Goal: Information Seeking & Learning: Check status

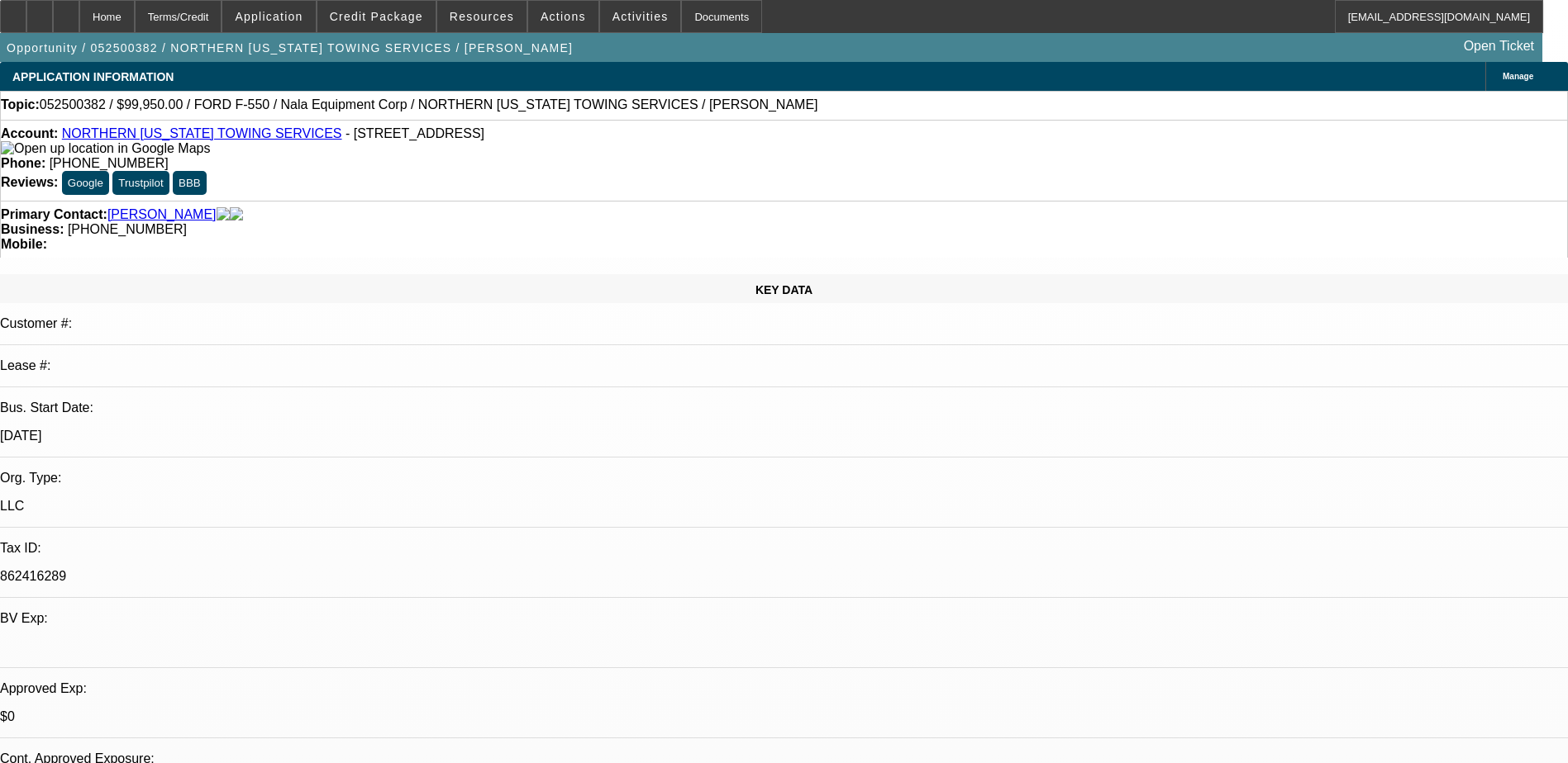
select select "0"
select select "2"
select select "0.1"
select select "4"
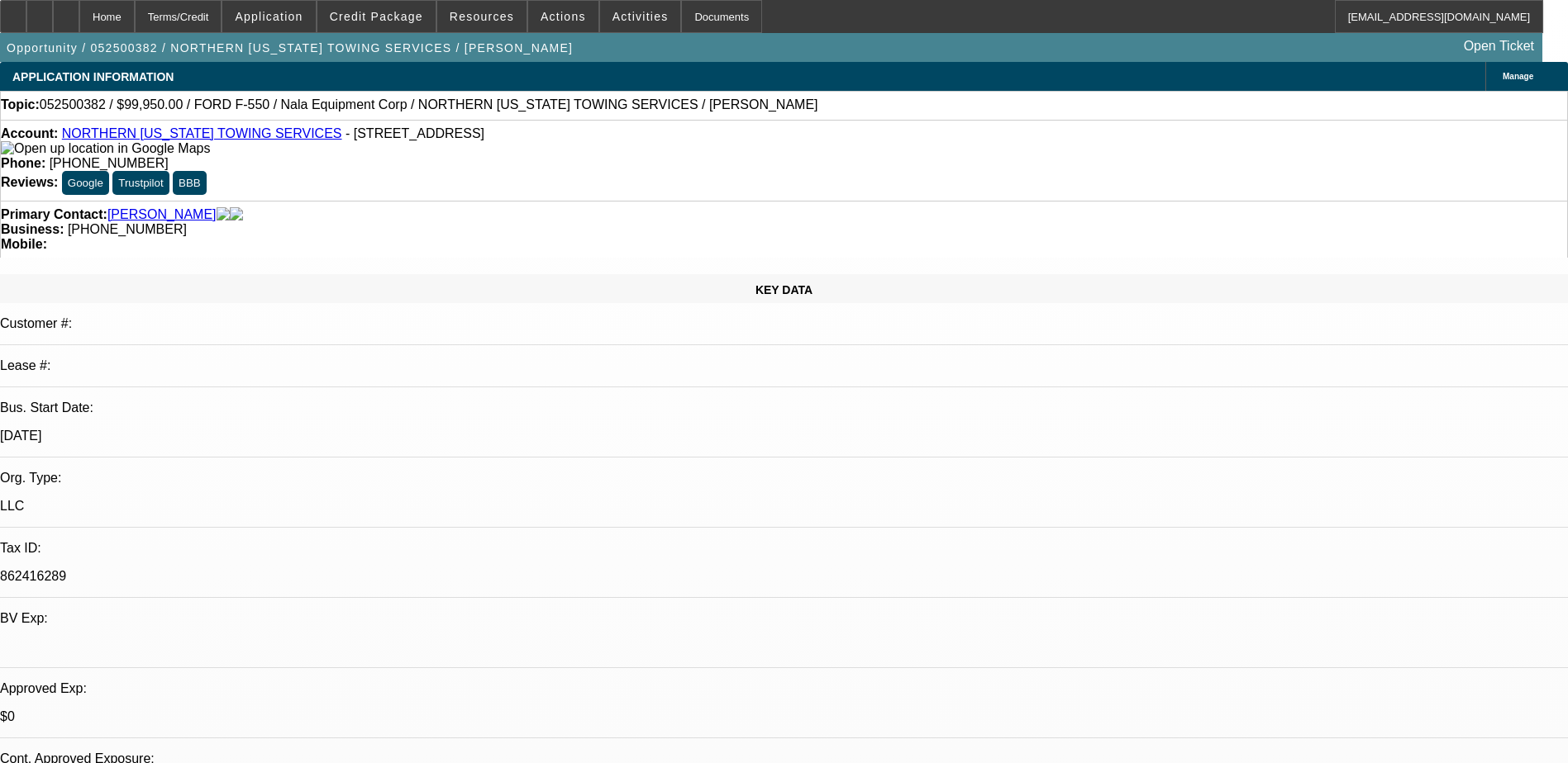
select select "0"
select select "2"
select select "0.1"
select select "4"
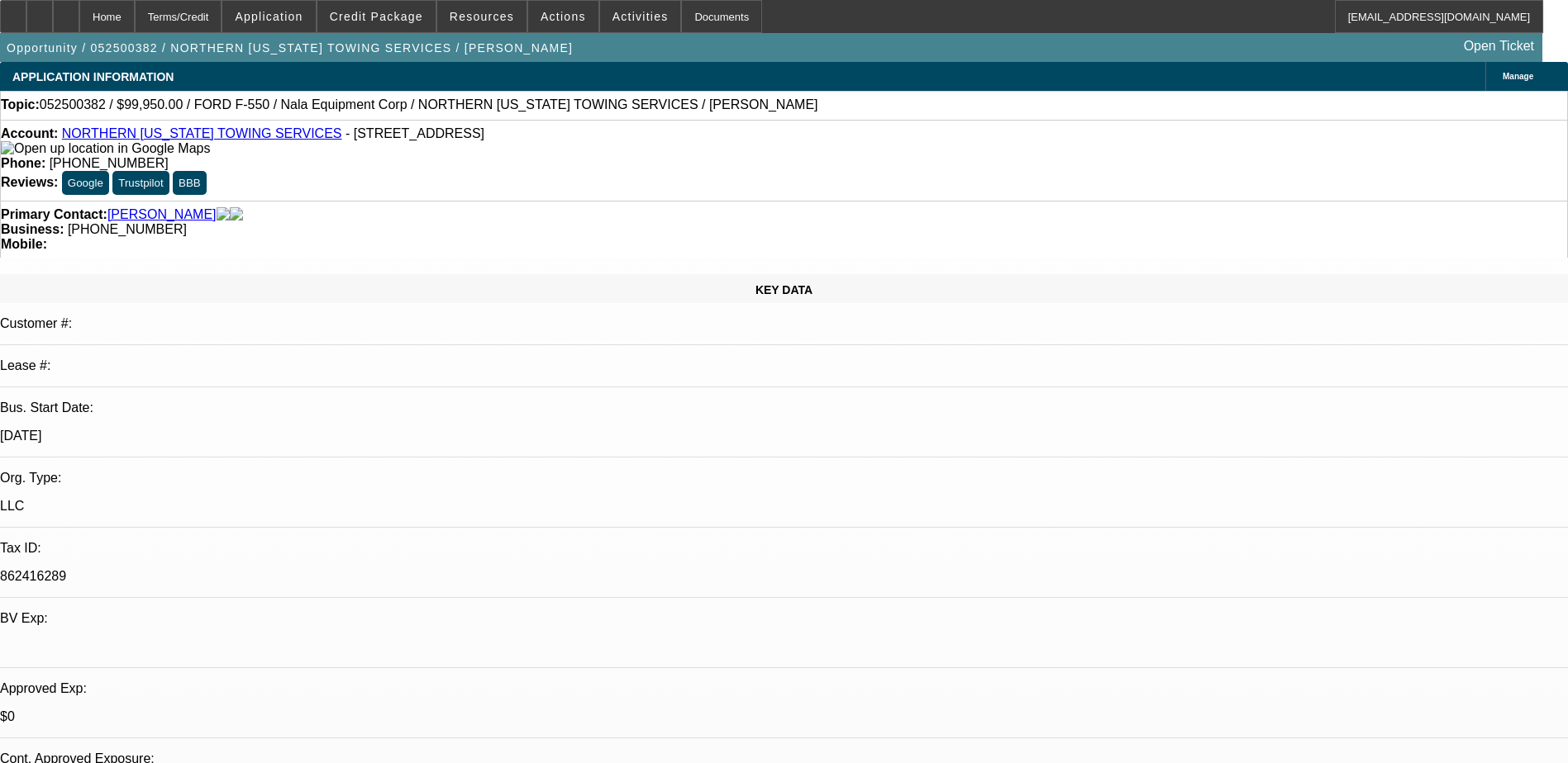
select select "0"
select select "2"
select select "0.1"
select select "4"
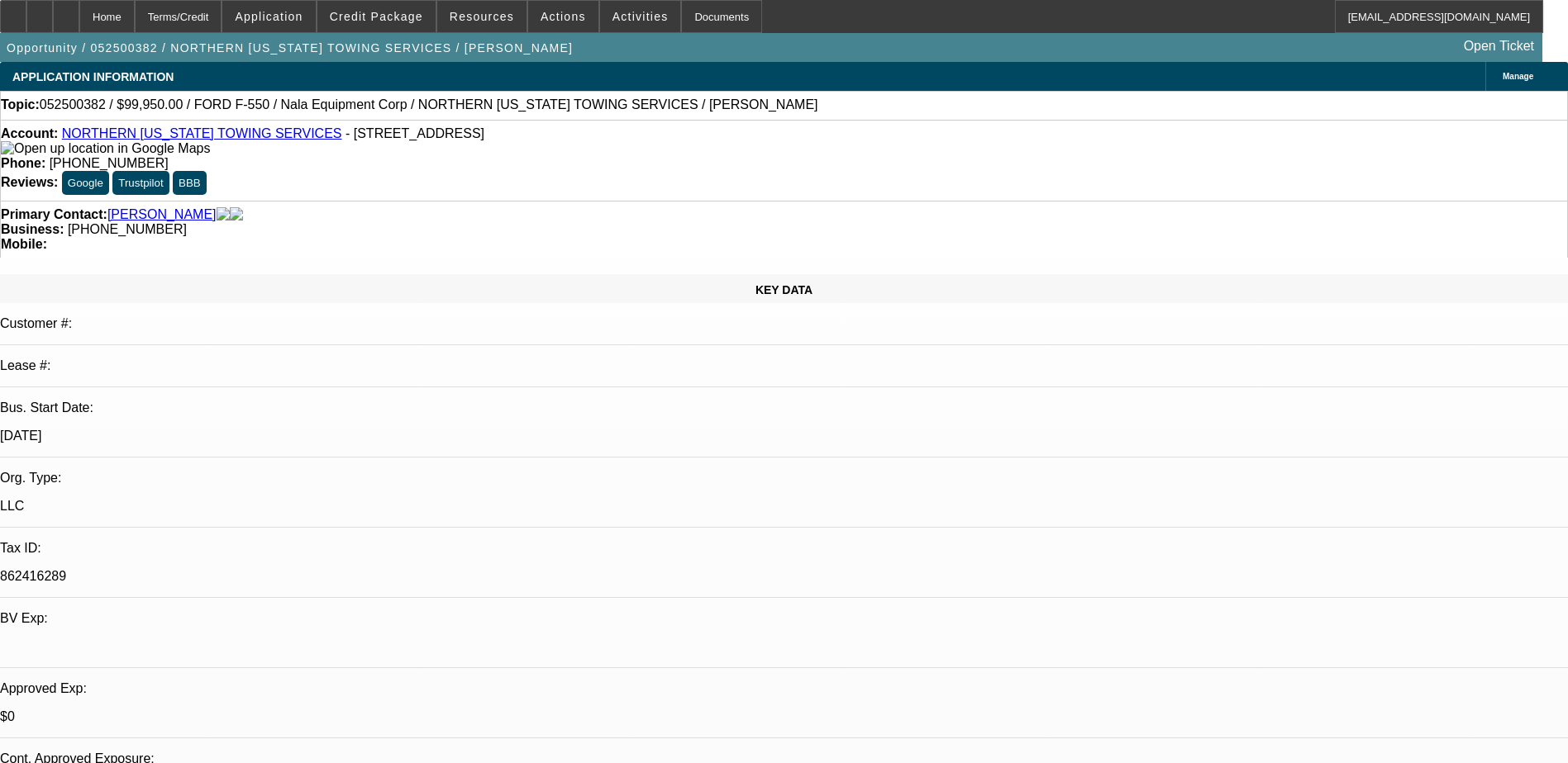
select select "0.1"
select select "0"
select select "0.1"
select select "4"
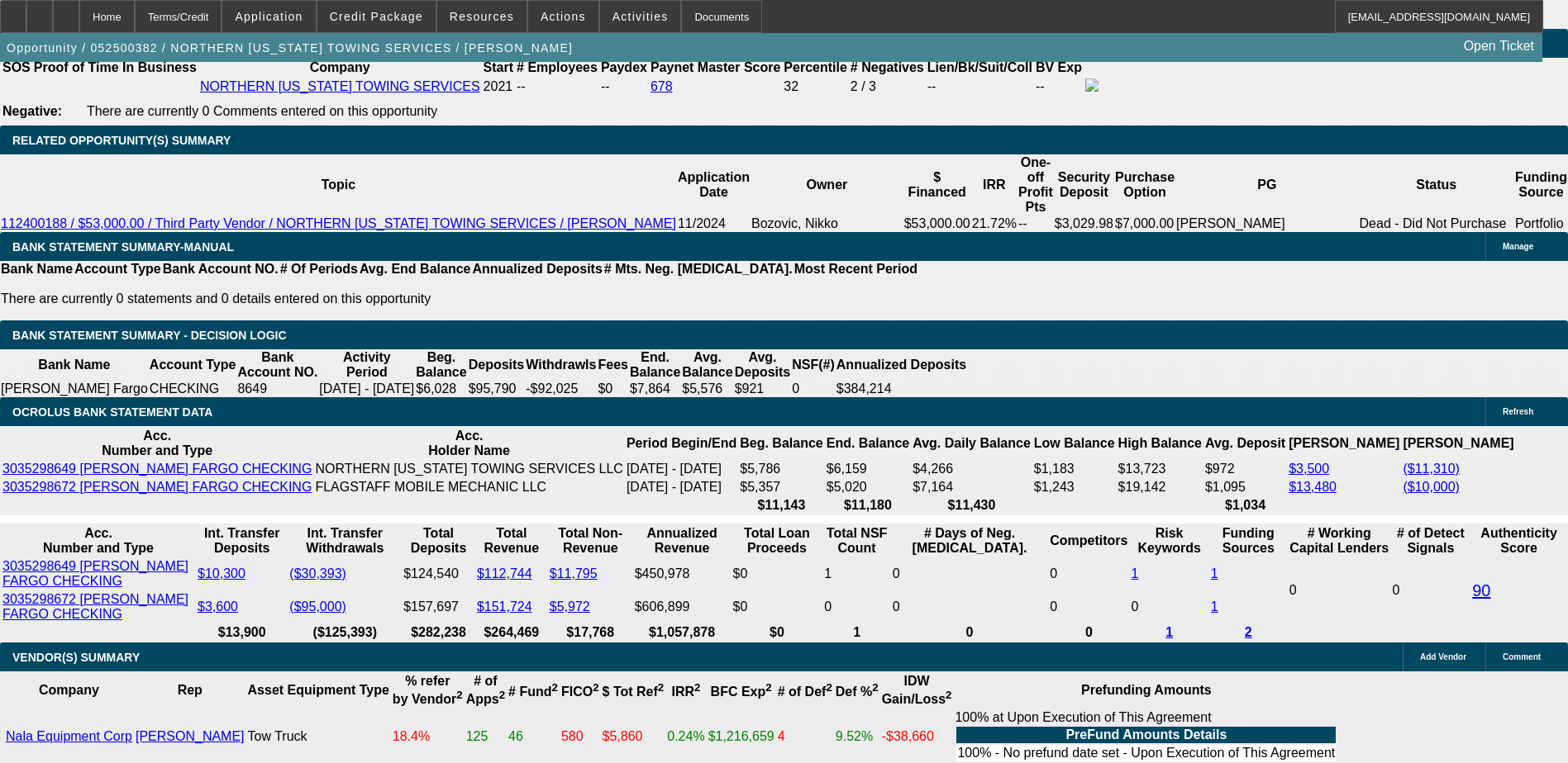
scroll to position [2809, 0]
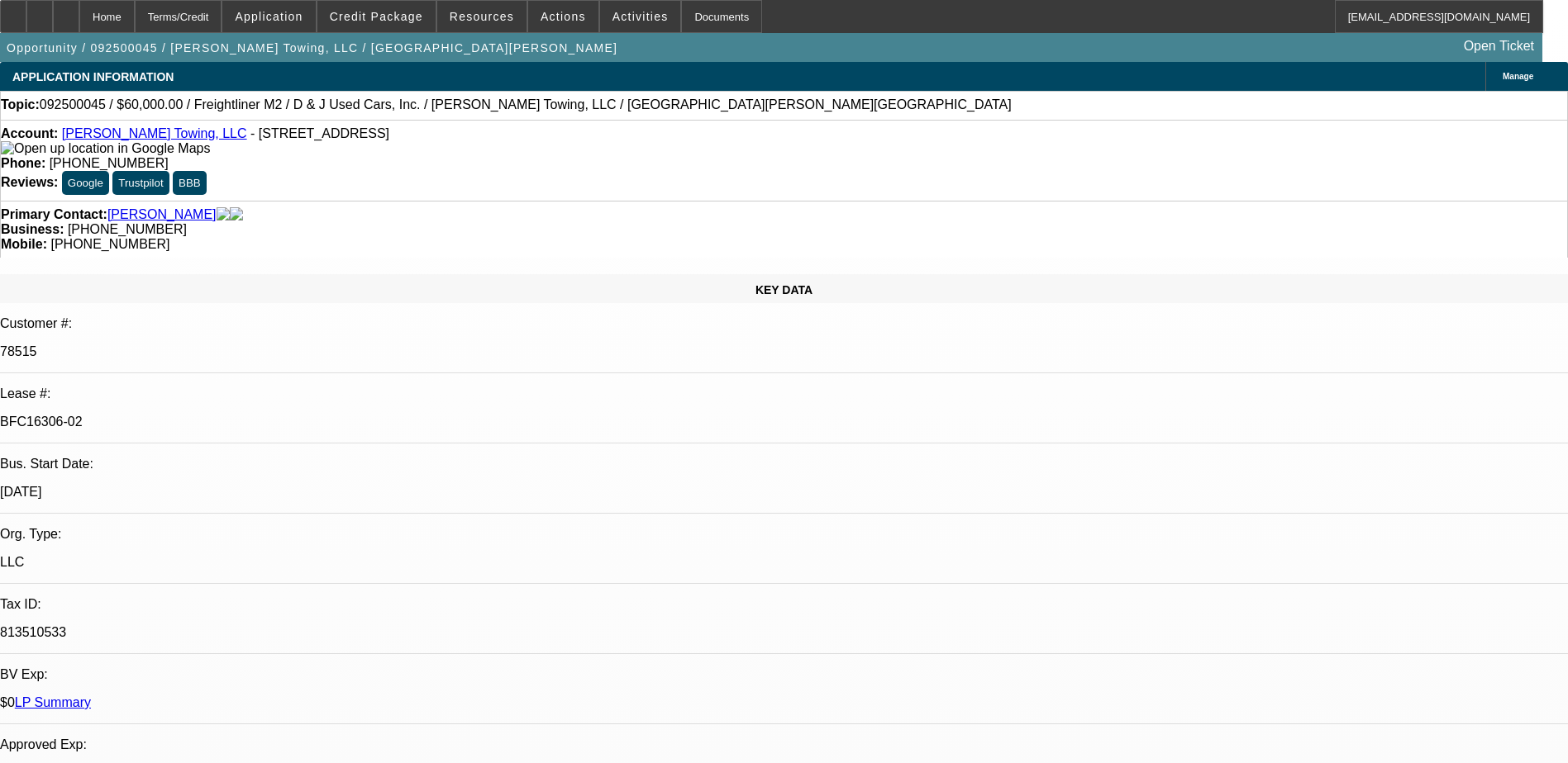
select select "0"
select select "3"
select select "0"
select select "6"
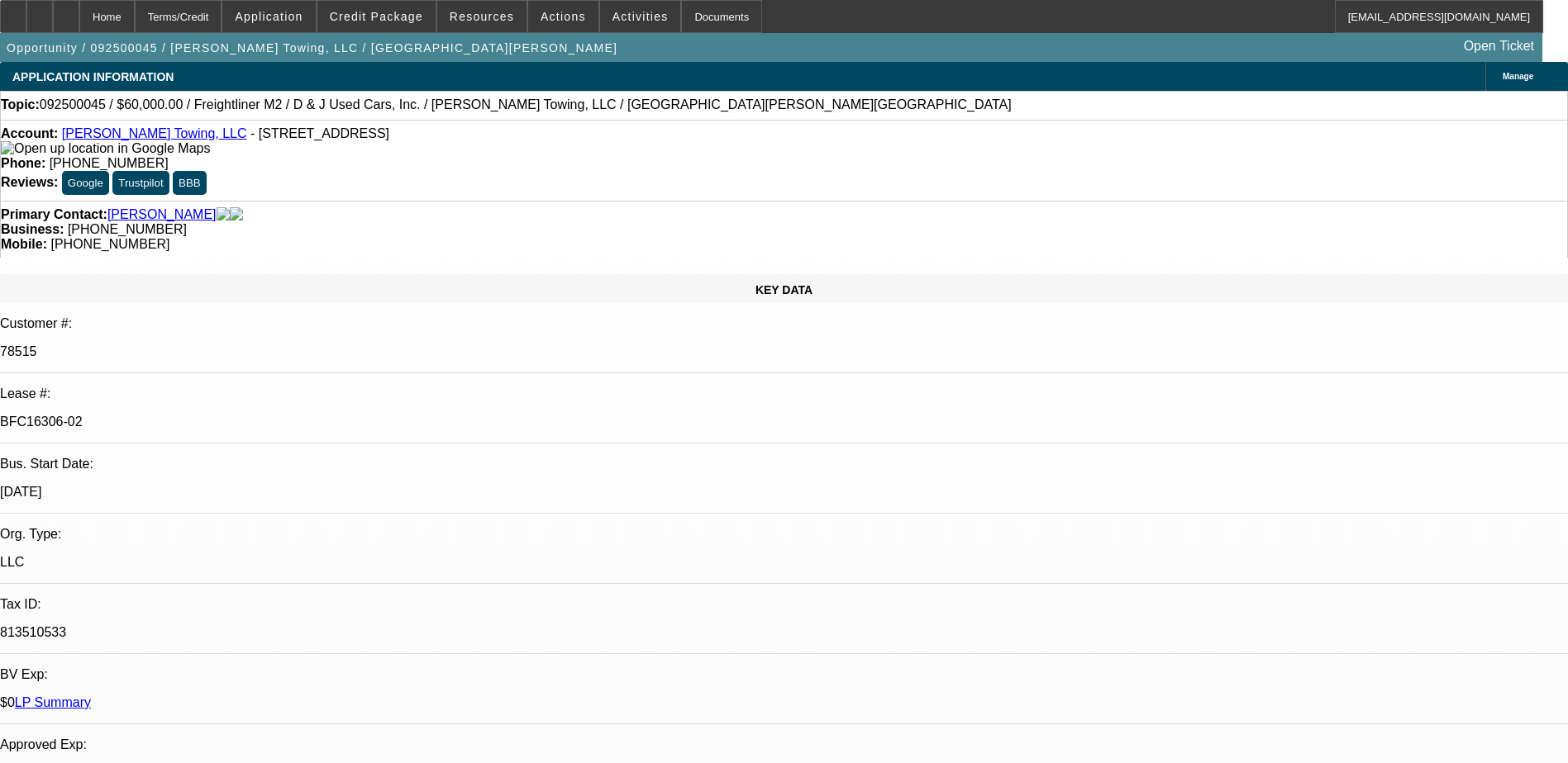
select select "0"
select select "3"
select select "0"
select select "6"
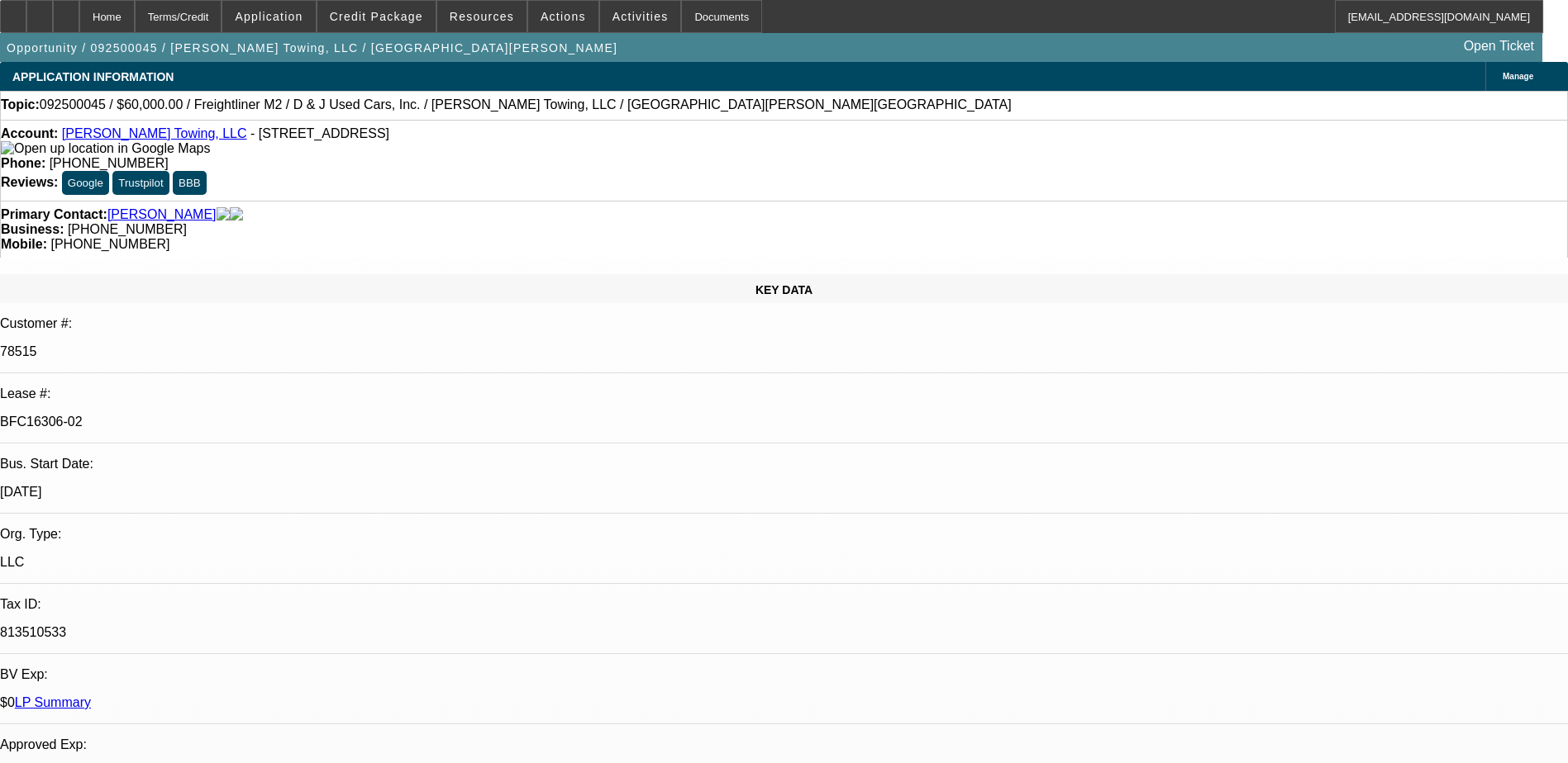
select select "0"
select select "3"
select select "0"
select select "6"
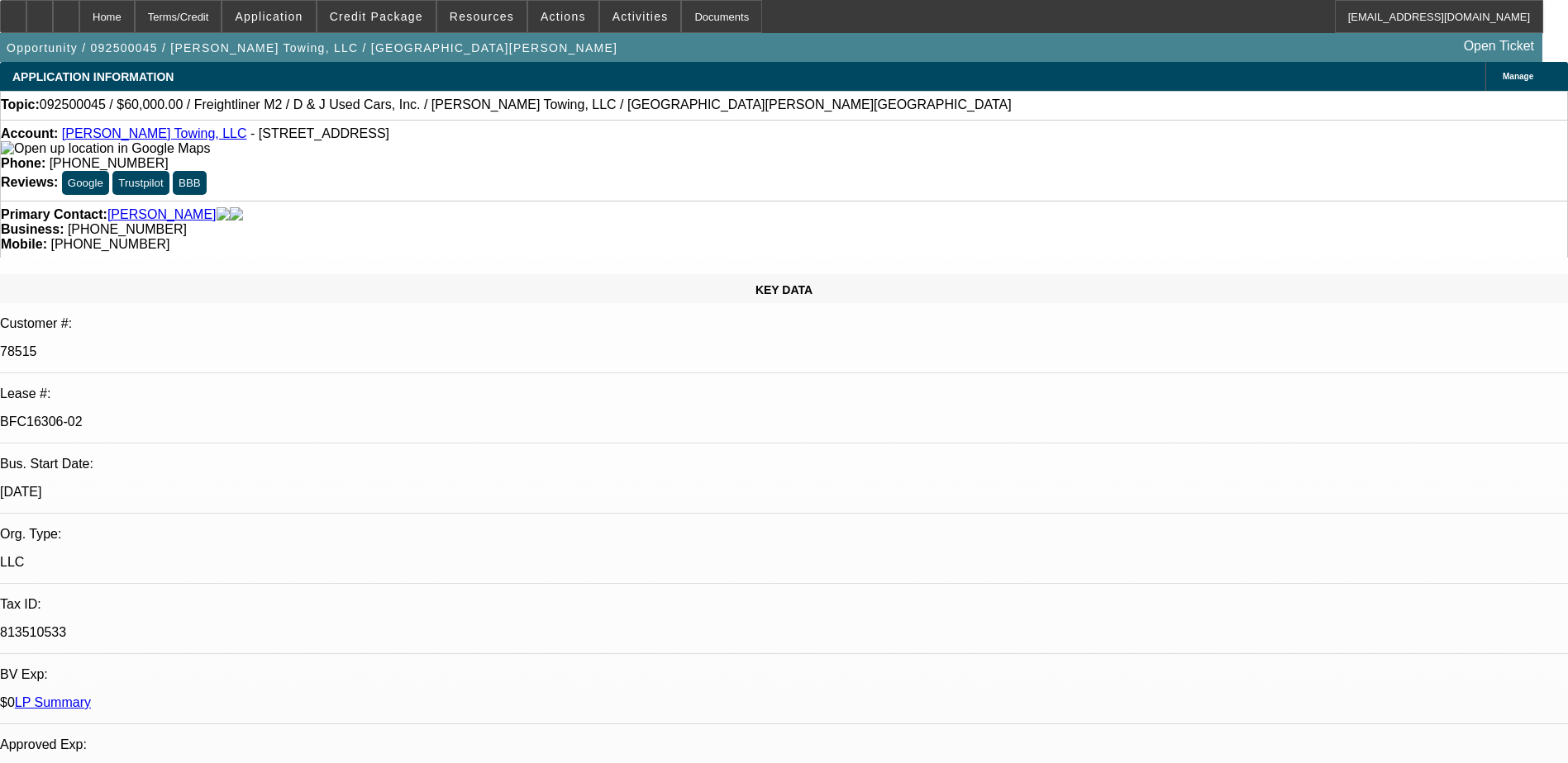
select select "0"
select select "3"
select select "0"
select select "6"
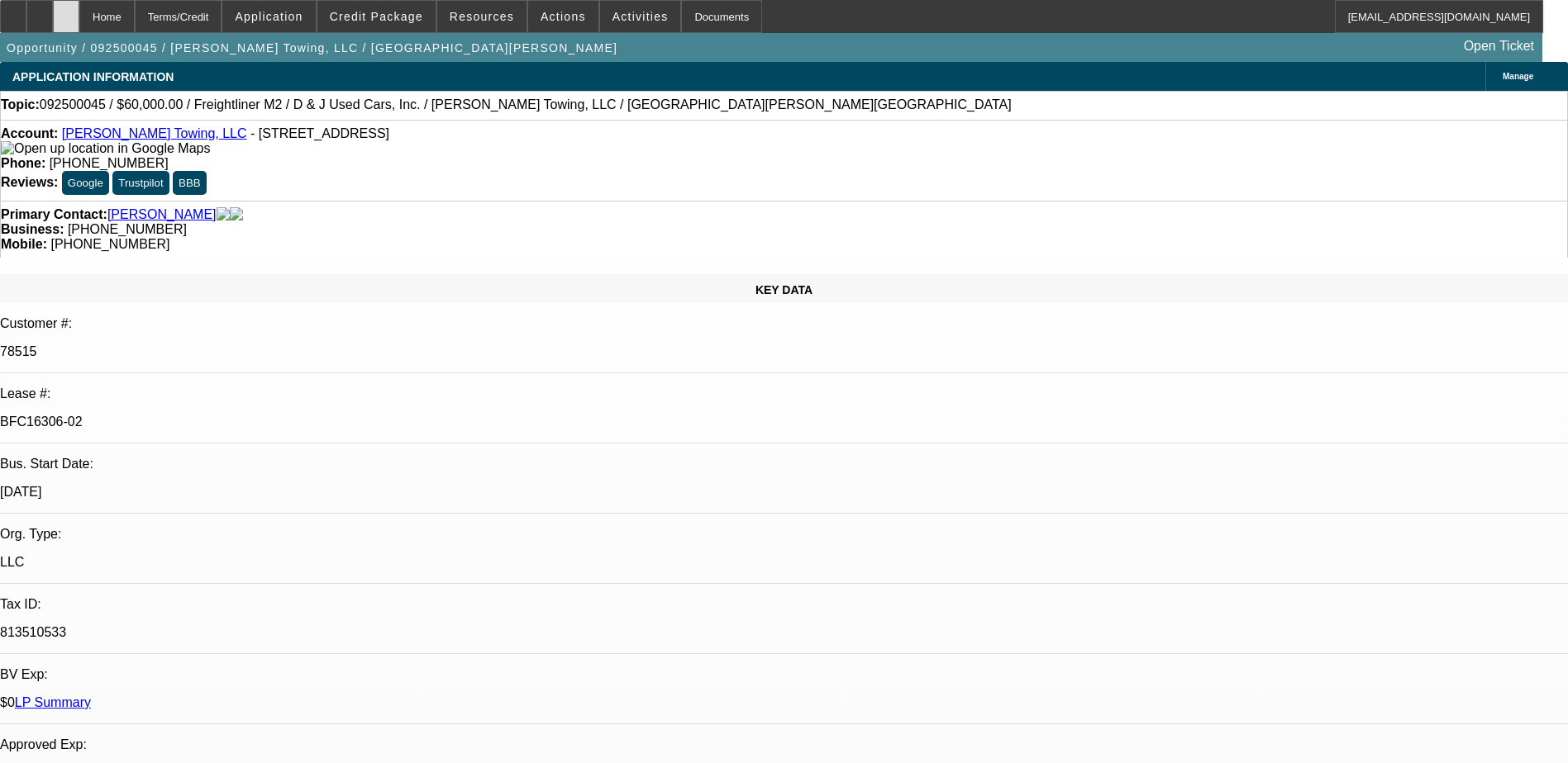
click at [80, 22] on div at bounding box center [66, 16] width 27 height 33
select select "0"
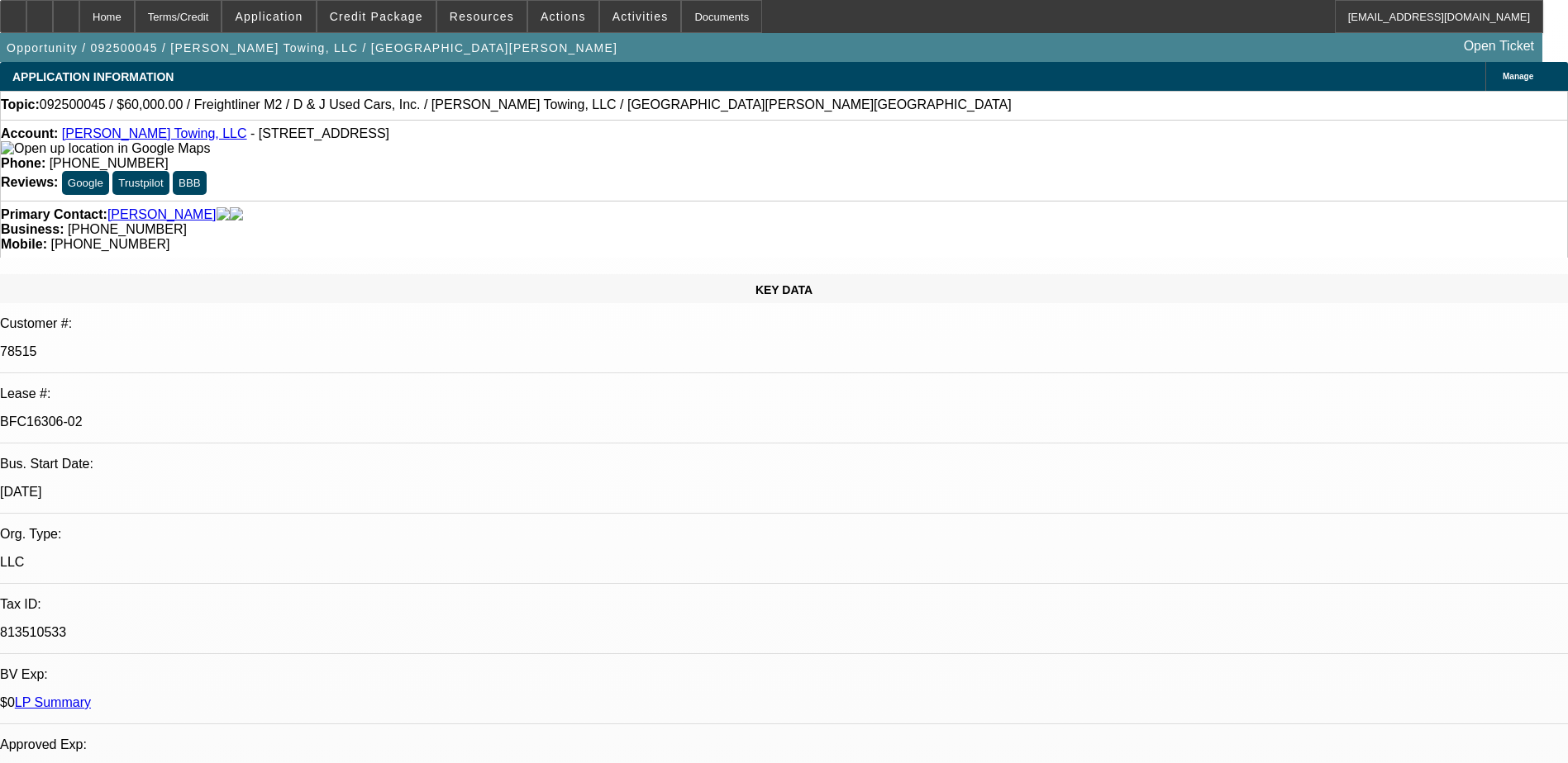
select select "0"
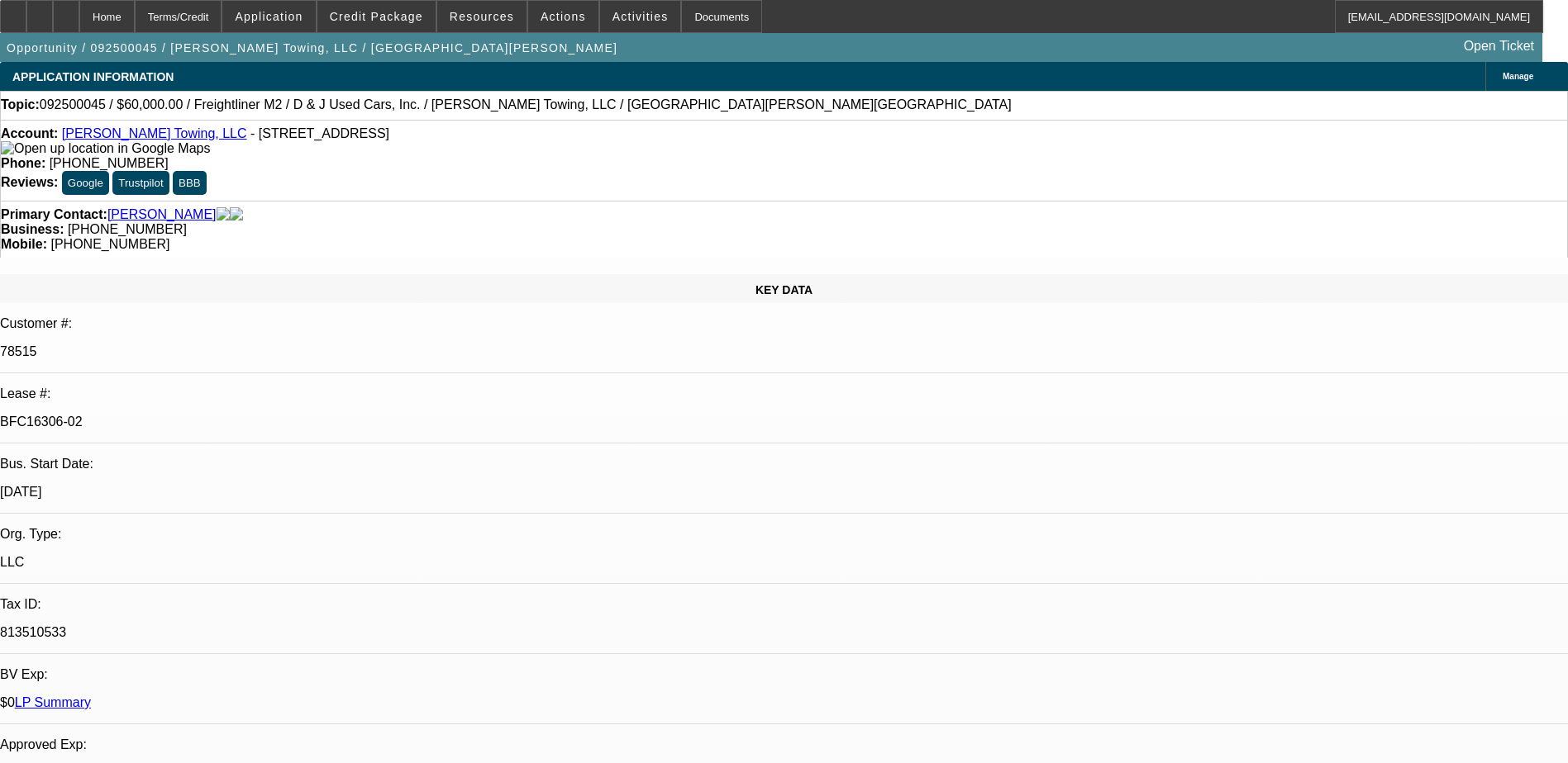
select select "0"
select select "1"
select select "3"
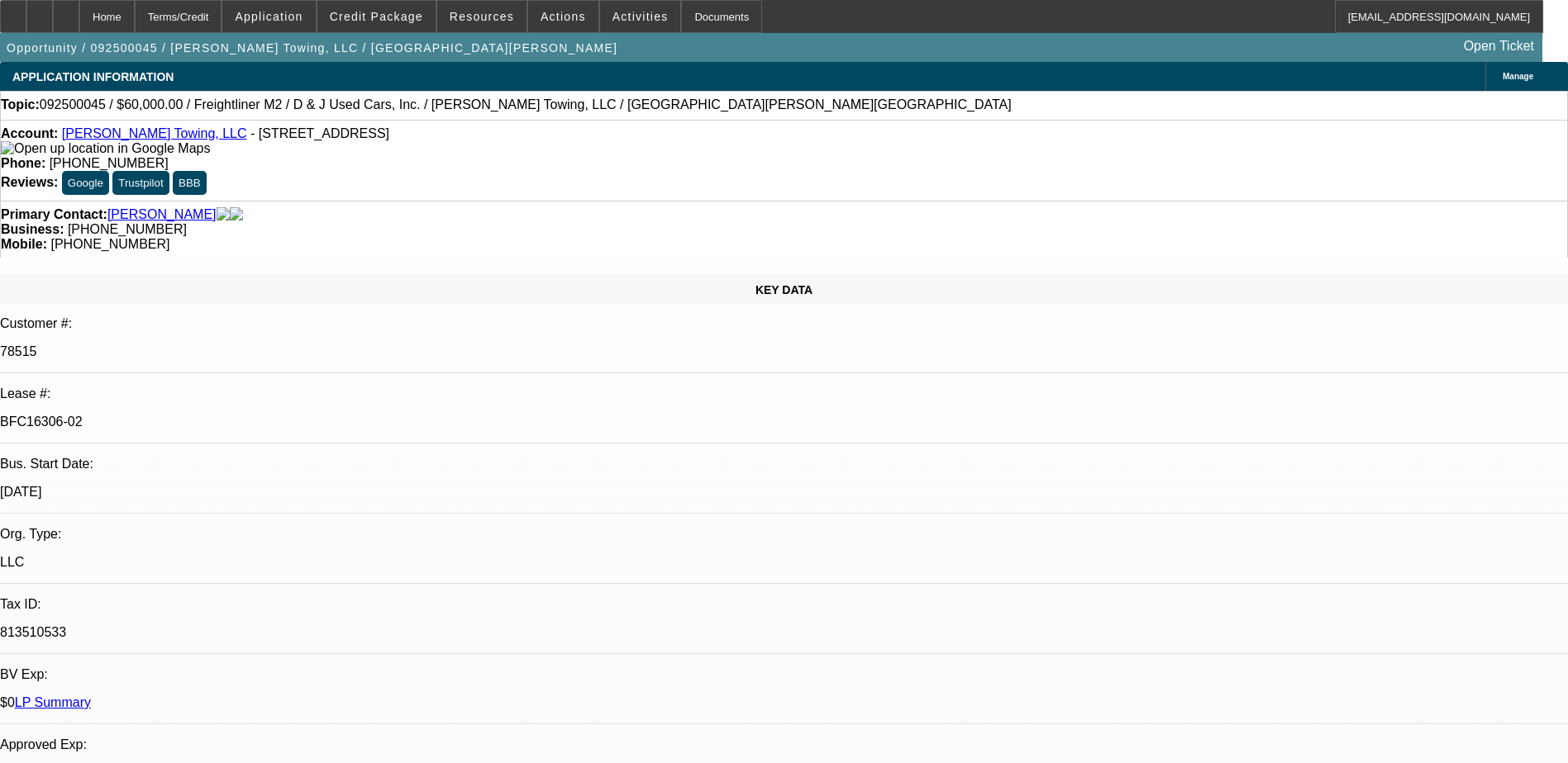
select select "6"
select select "1"
select select "3"
select select "6"
select select "1"
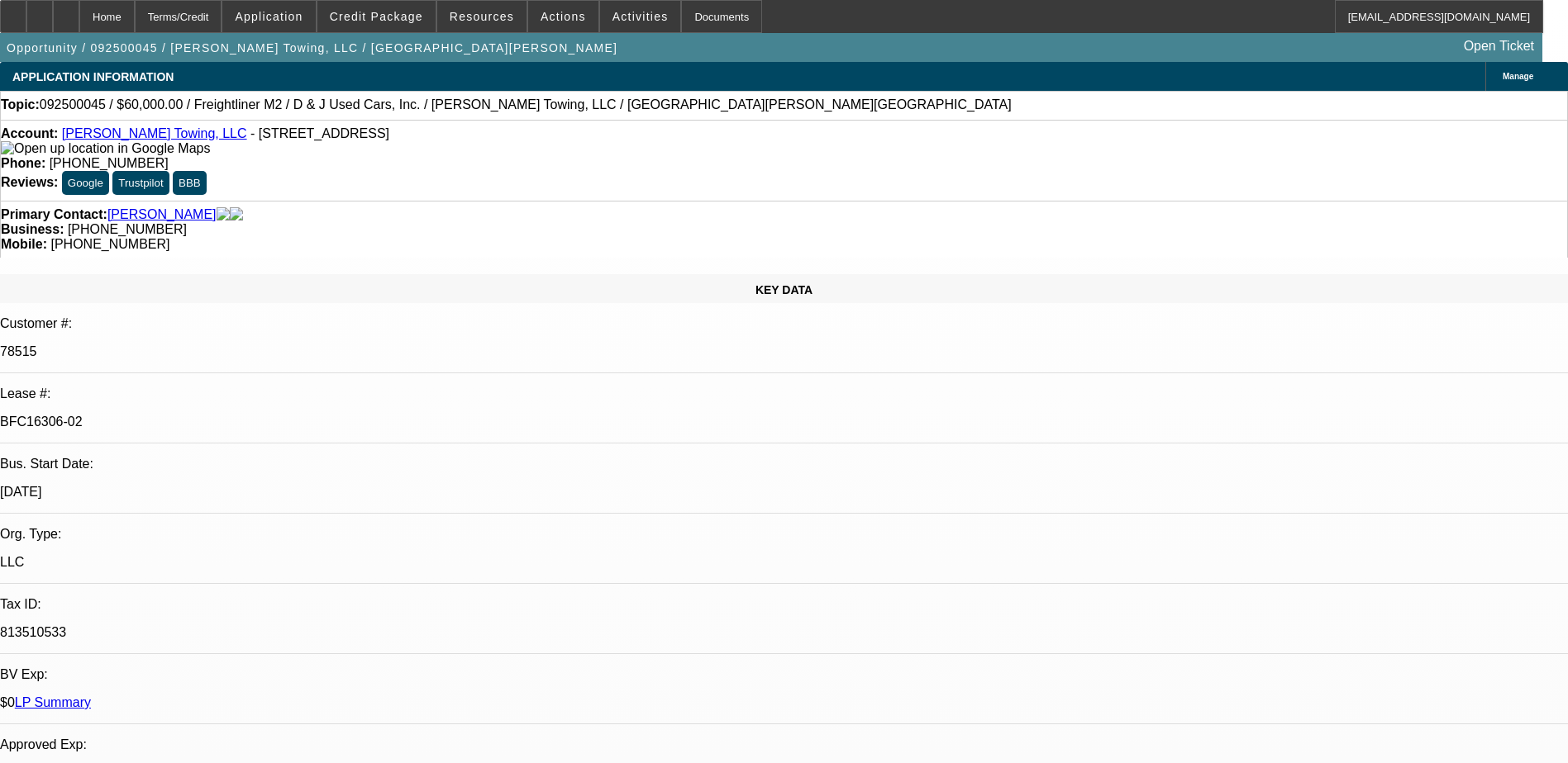
select select "3"
select select "6"
select select "1"
select select "3"
select select "6"
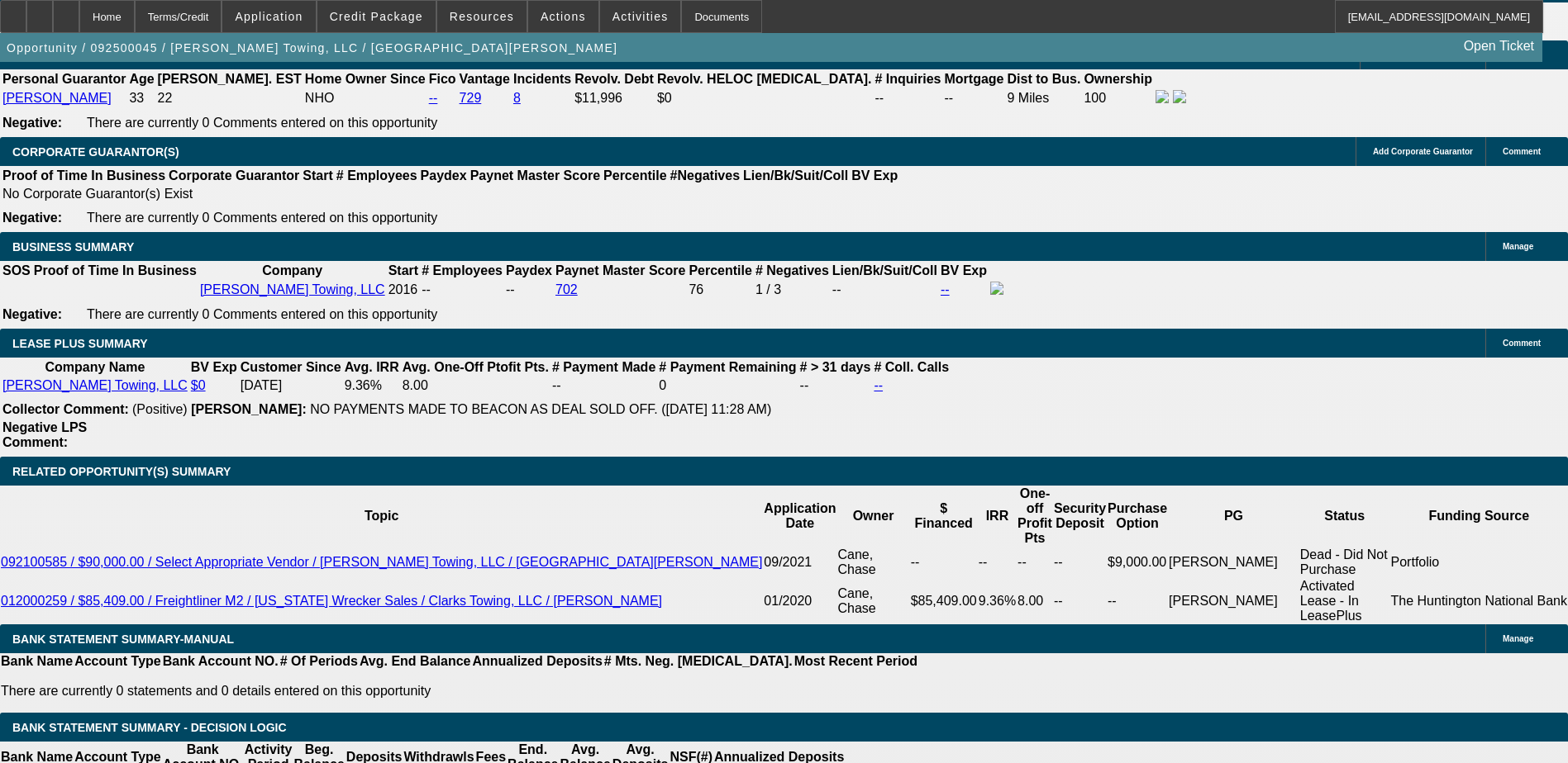
scroll to position [2644, 0]
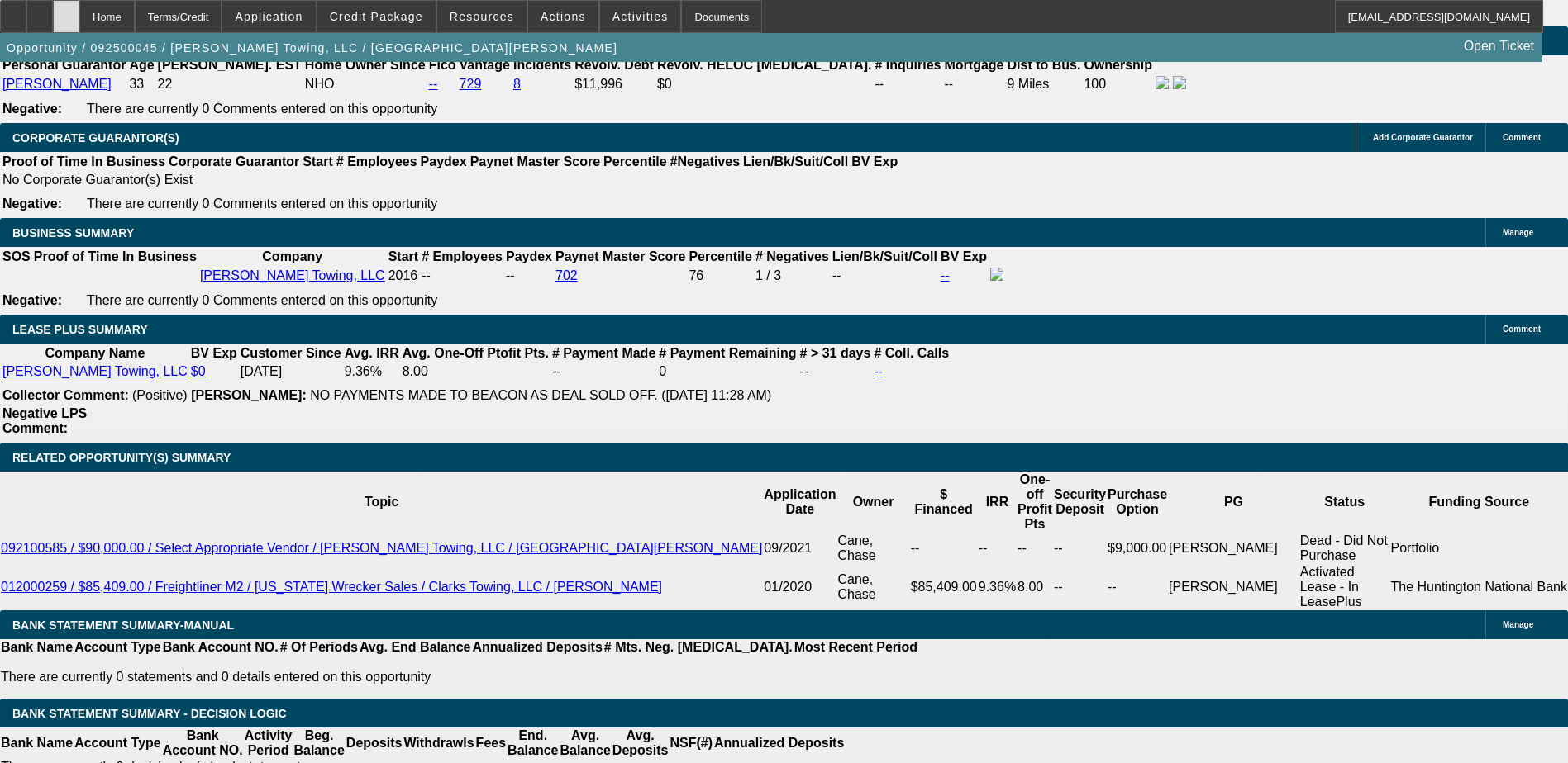
click at [80, 4] on div at bounding box center [66, 16] width 27 height 33
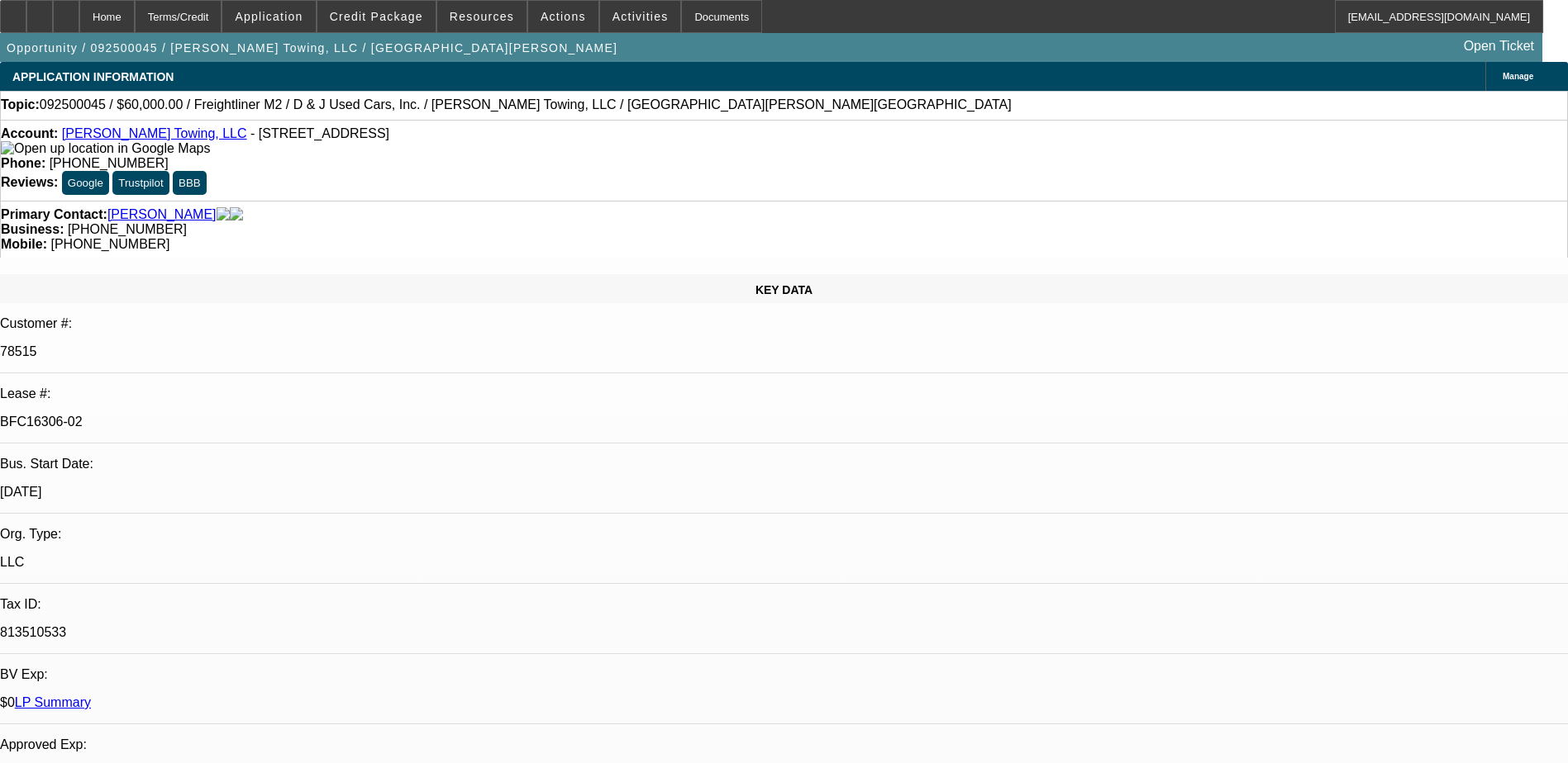
select select "0"
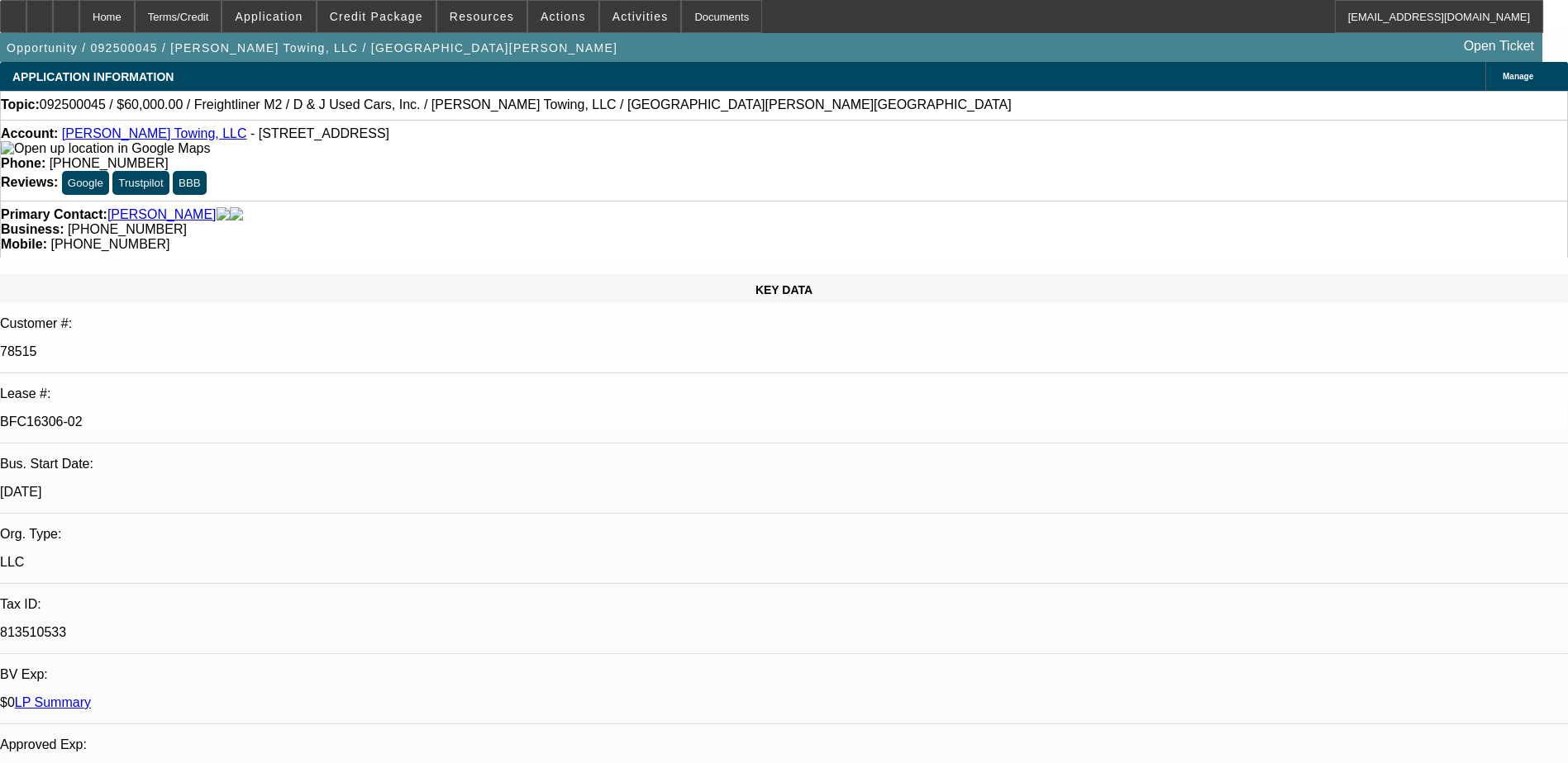
select select "0"
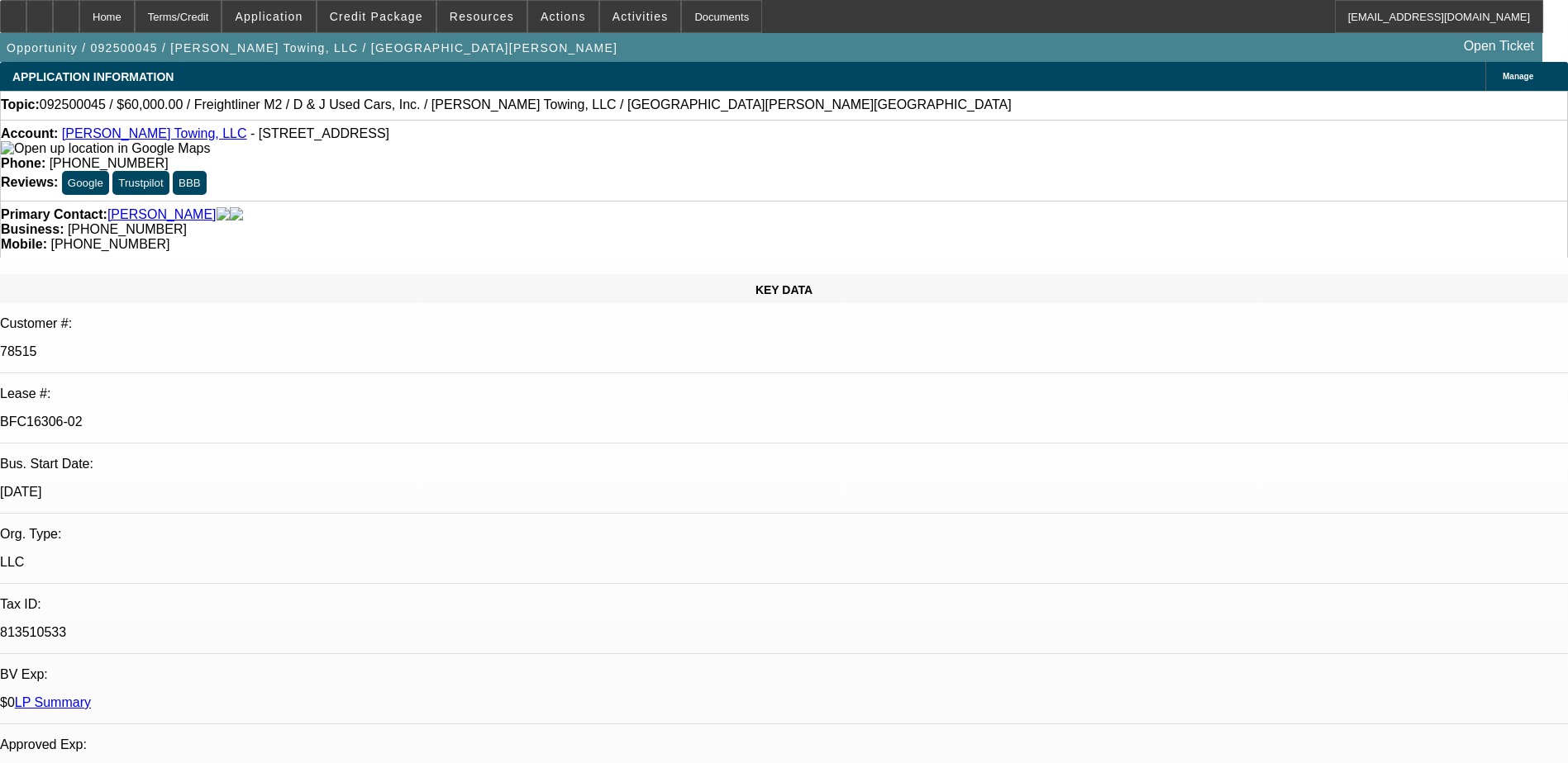
select select "0"
select select "1"
select select "3"
select select "6"
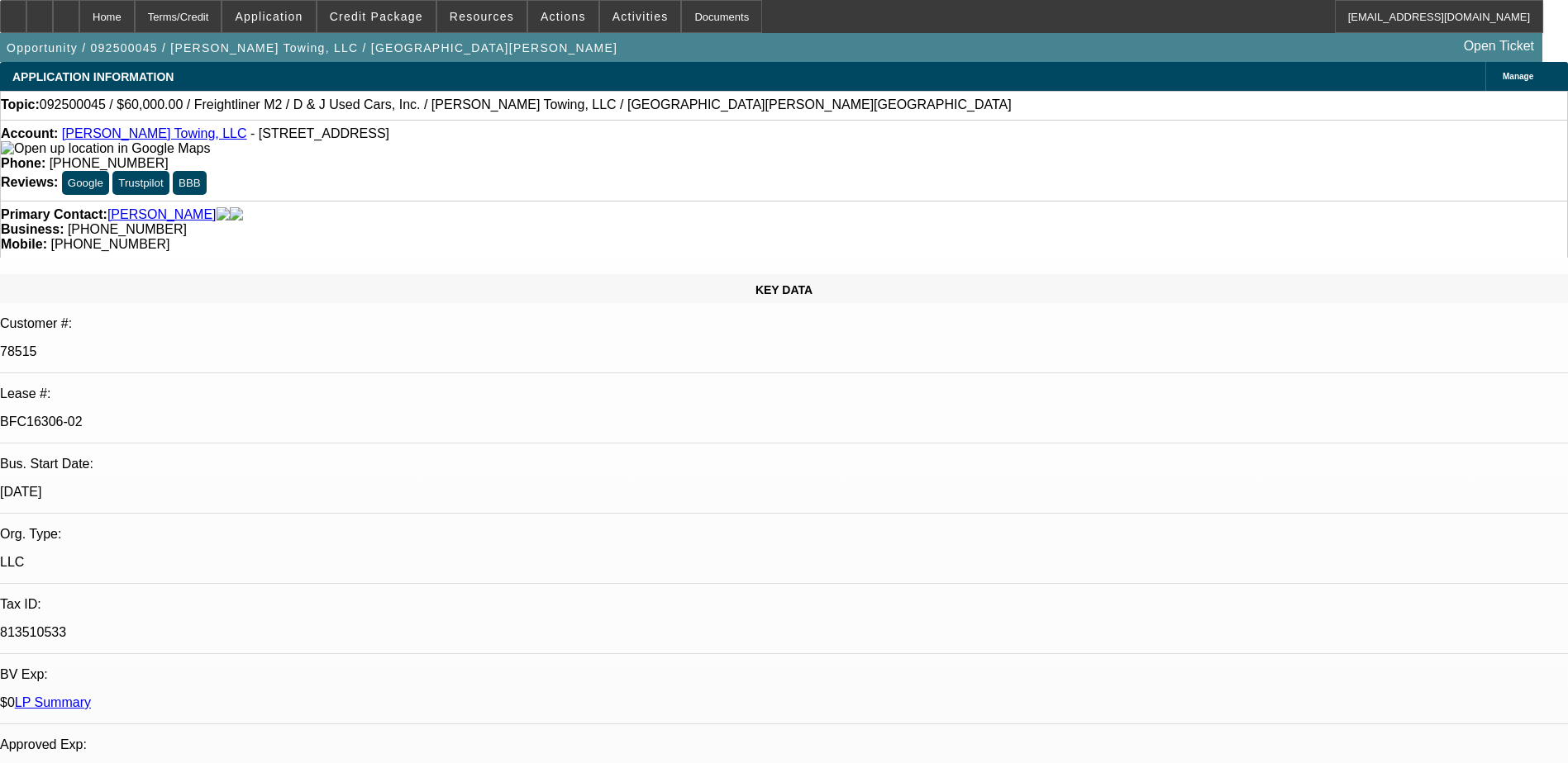
select select "1"
select select "3"
select select "6"
select select "1"
select select "3"
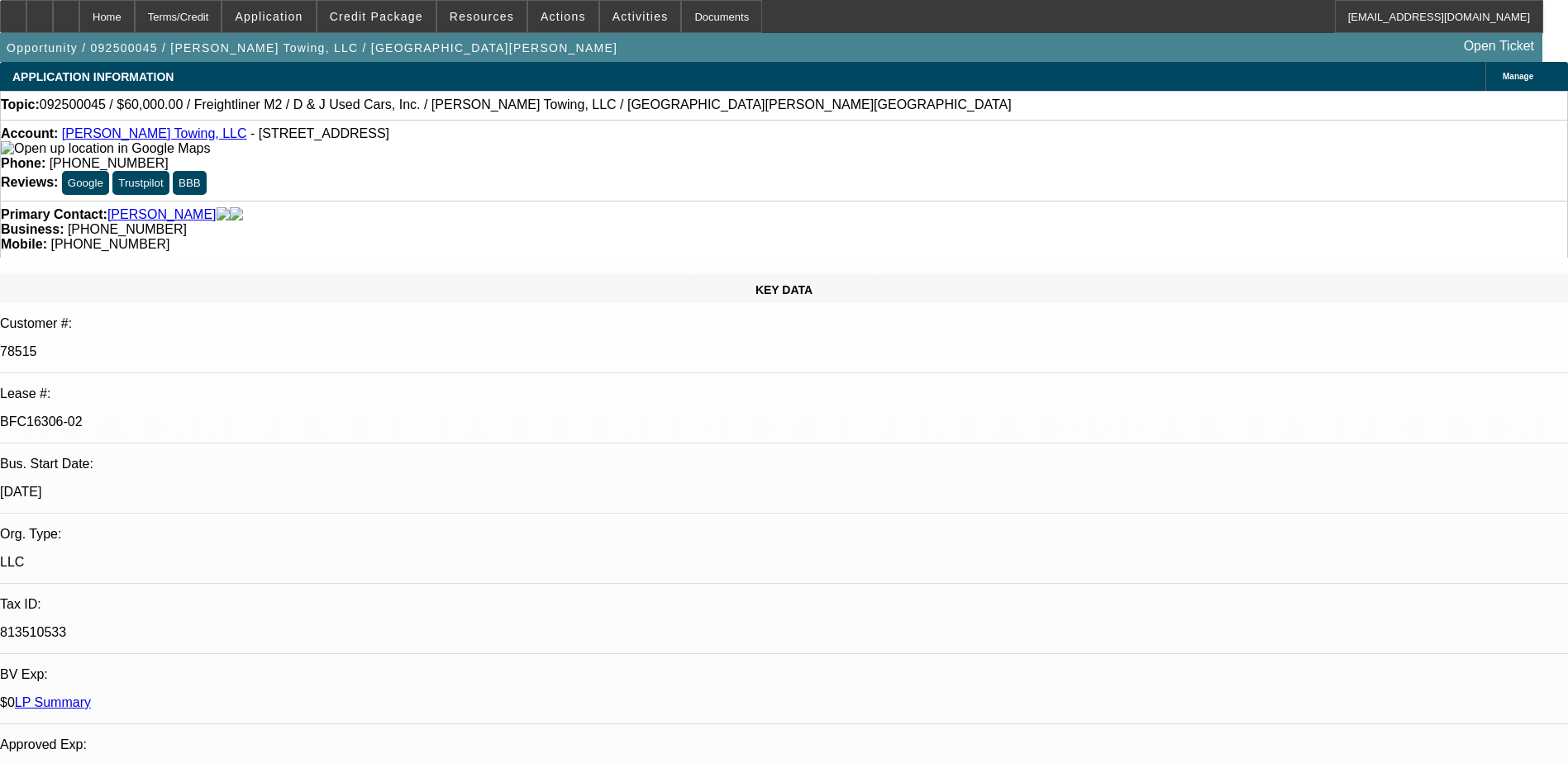
select select "6"
select select "1"
select select "3"
select select "6"
click at [80, 19] on div at bounding box center [66, 16] width 27 height 33
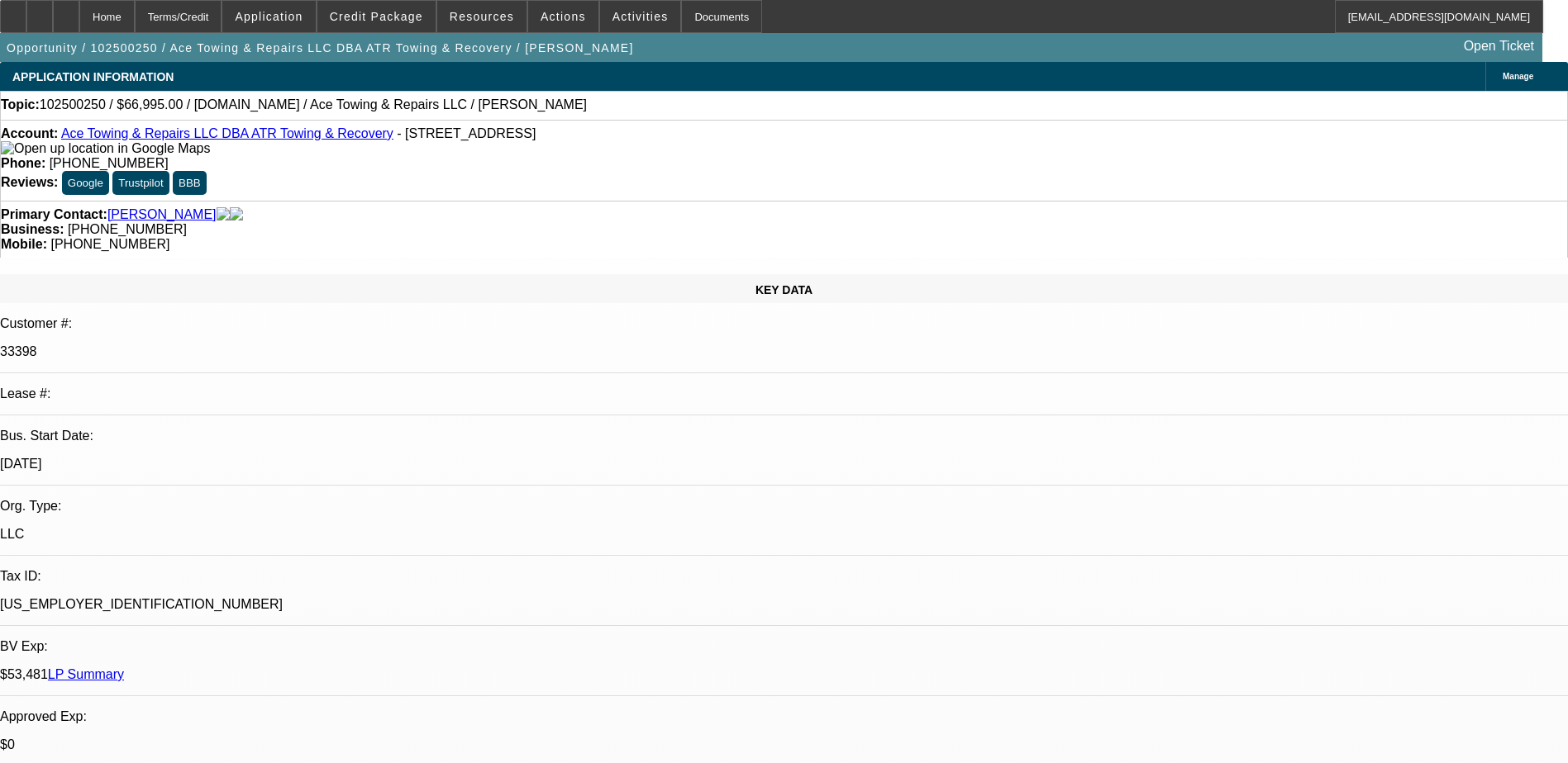
select select "0"
select select "2"
select select "0.1"
select select "4"
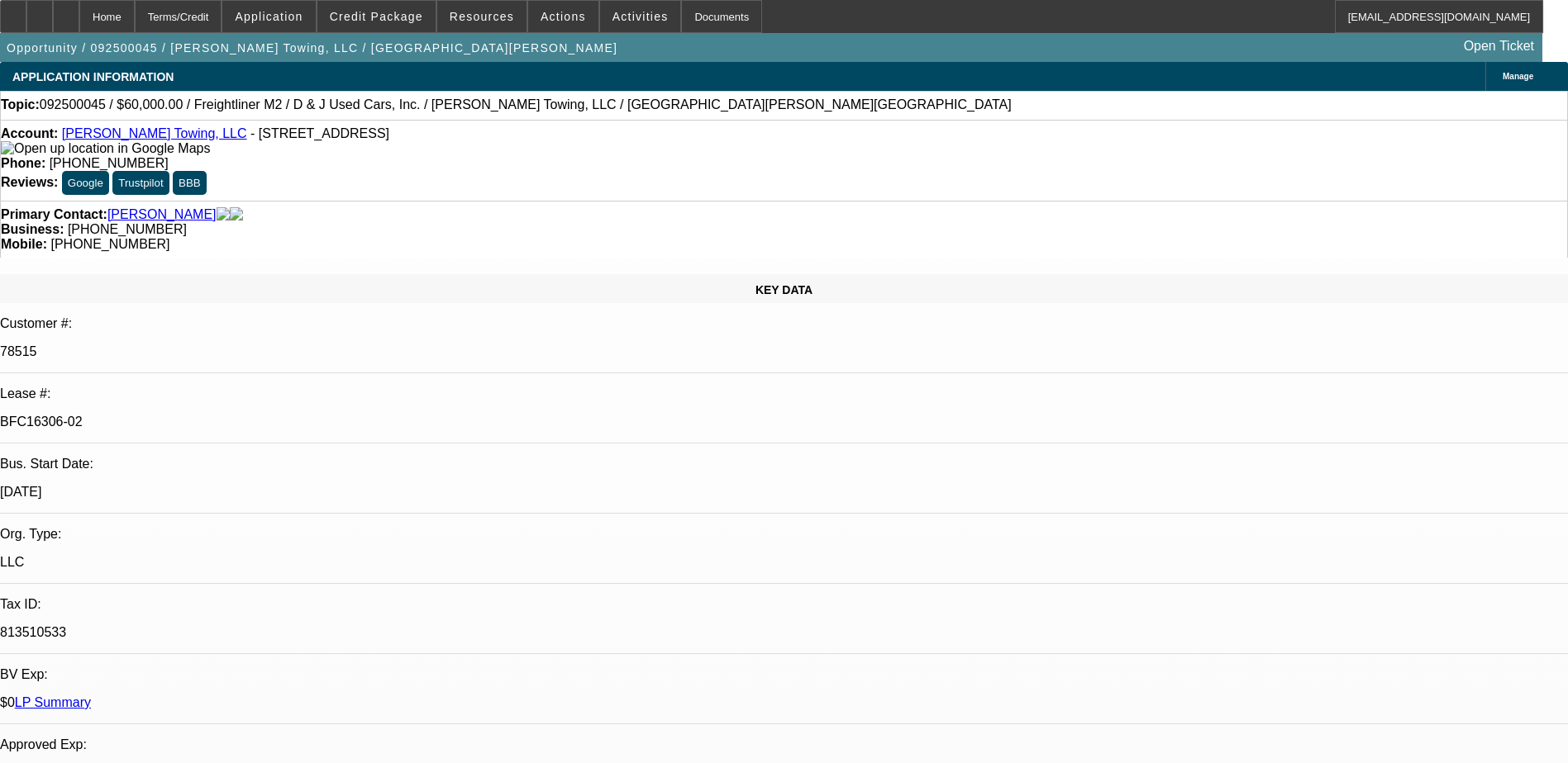
select select "0"
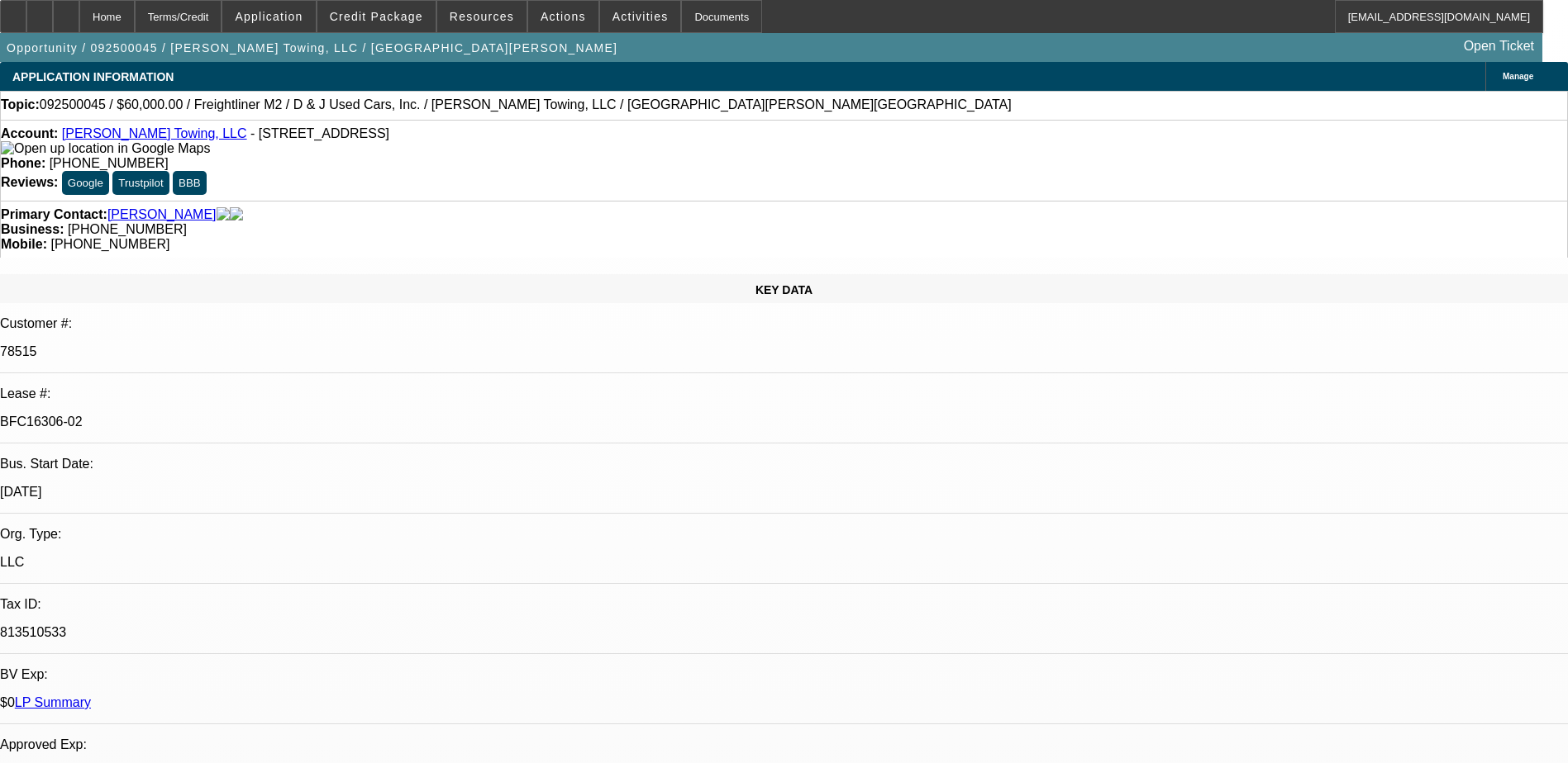
select select "0"
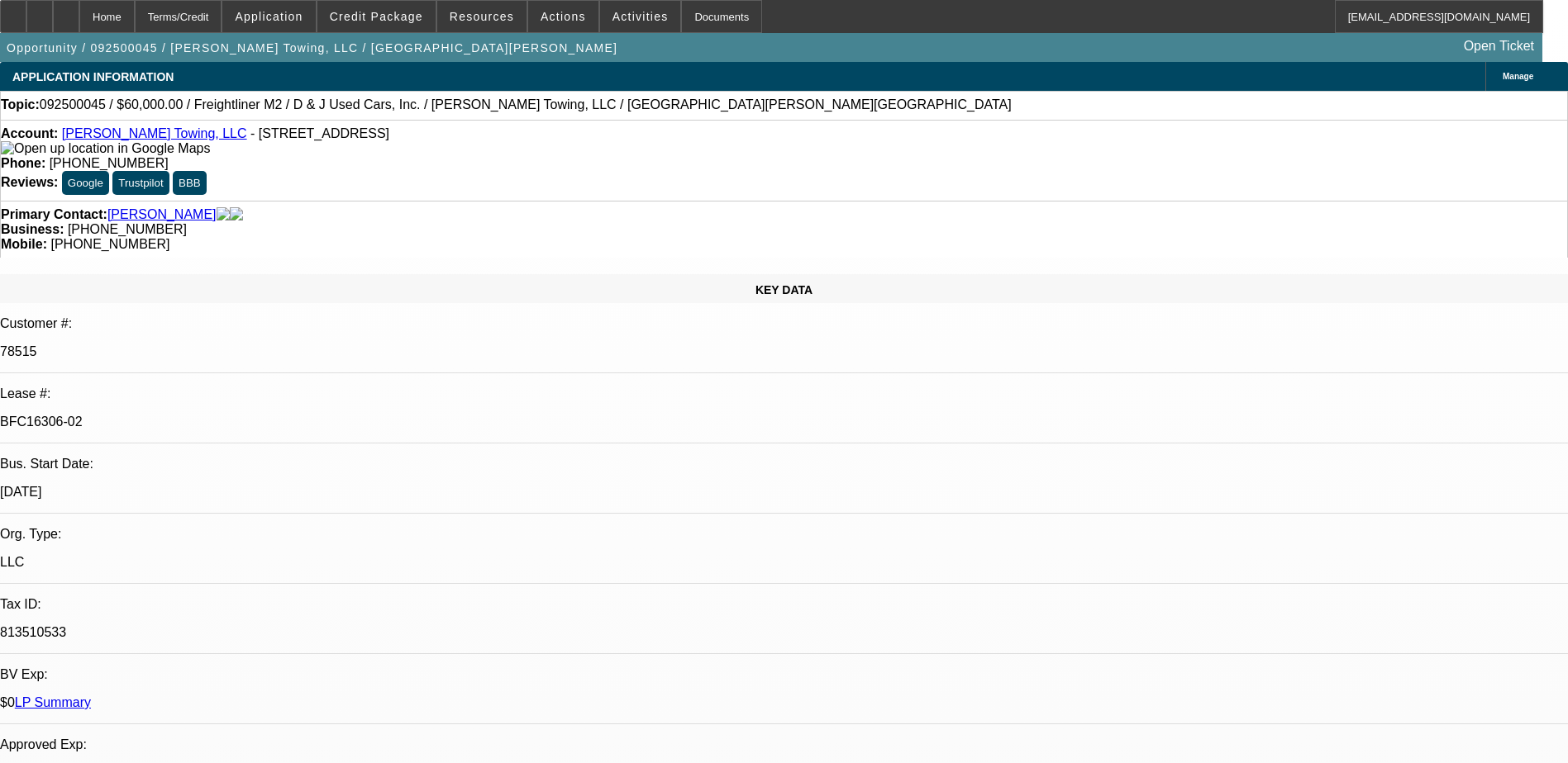
select select "0"
select select "1"
select select "3"
select select "6"
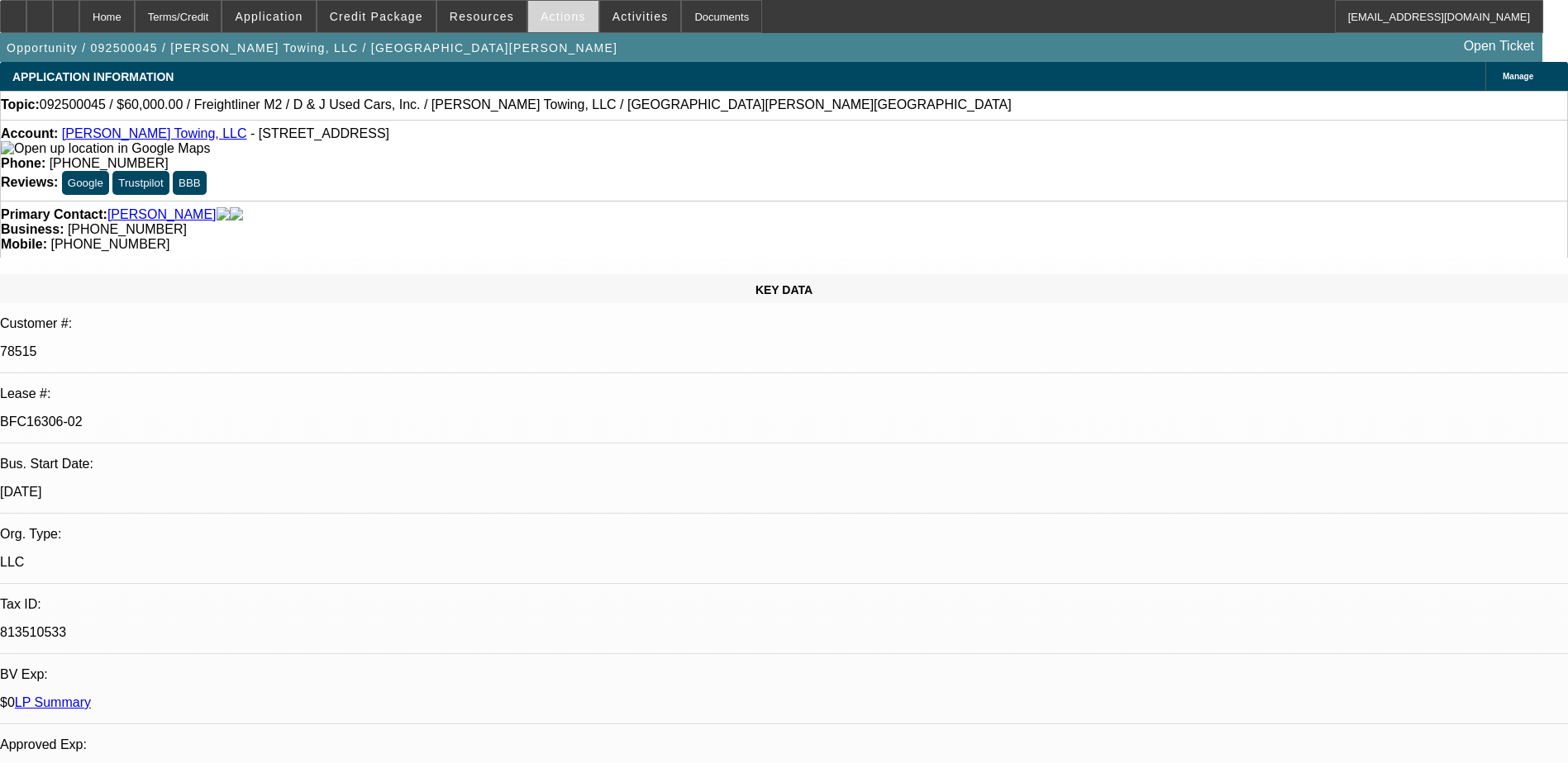
select select "1"
select select "3"
select select "6"
select select "1"
select select "3"
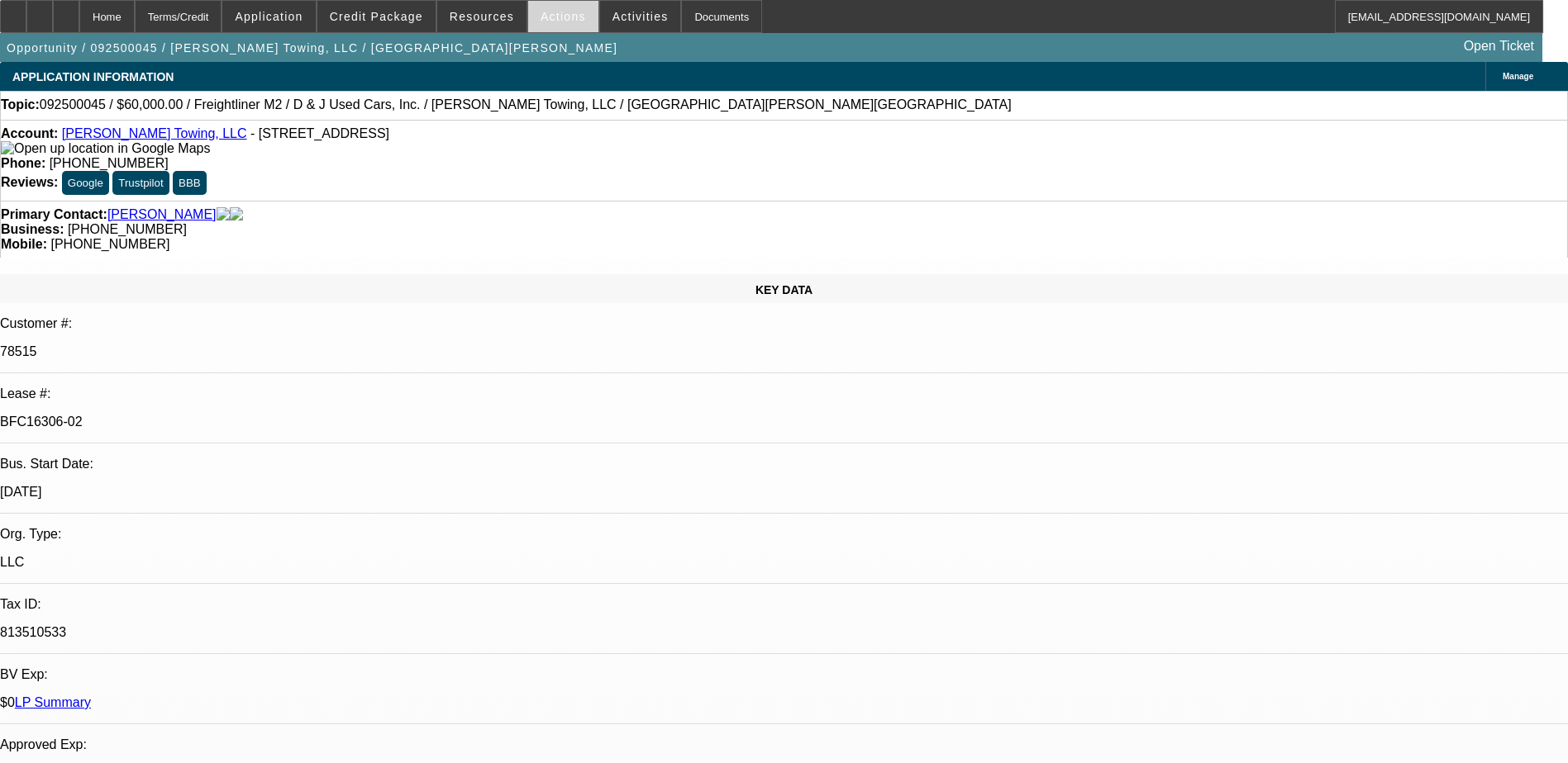
select select "6"
select select "1"
select select "3"
select select "6"
click at [80, 25] on div at bounding box center [66, 16] width 27 height 33
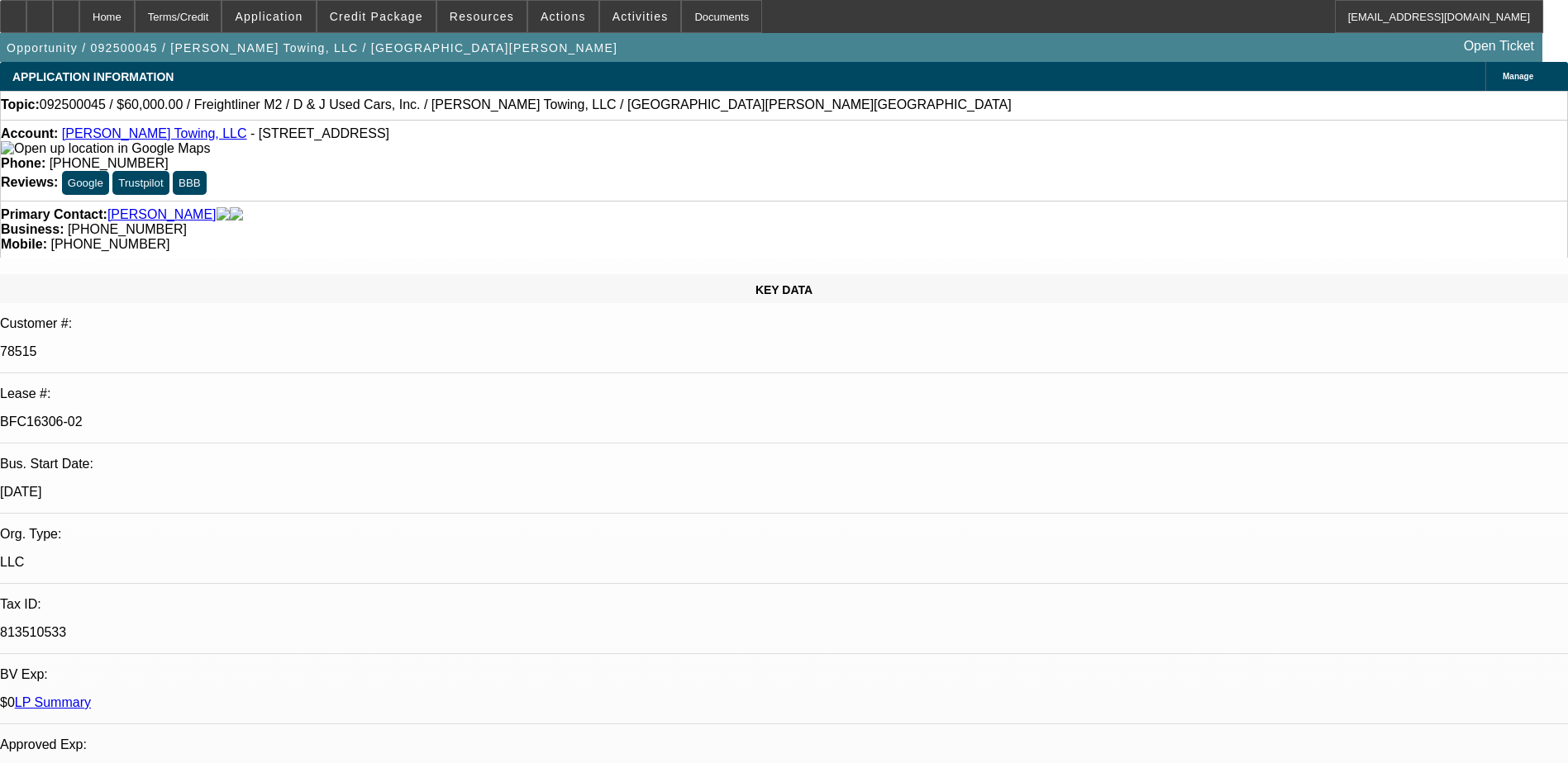
select select "0"
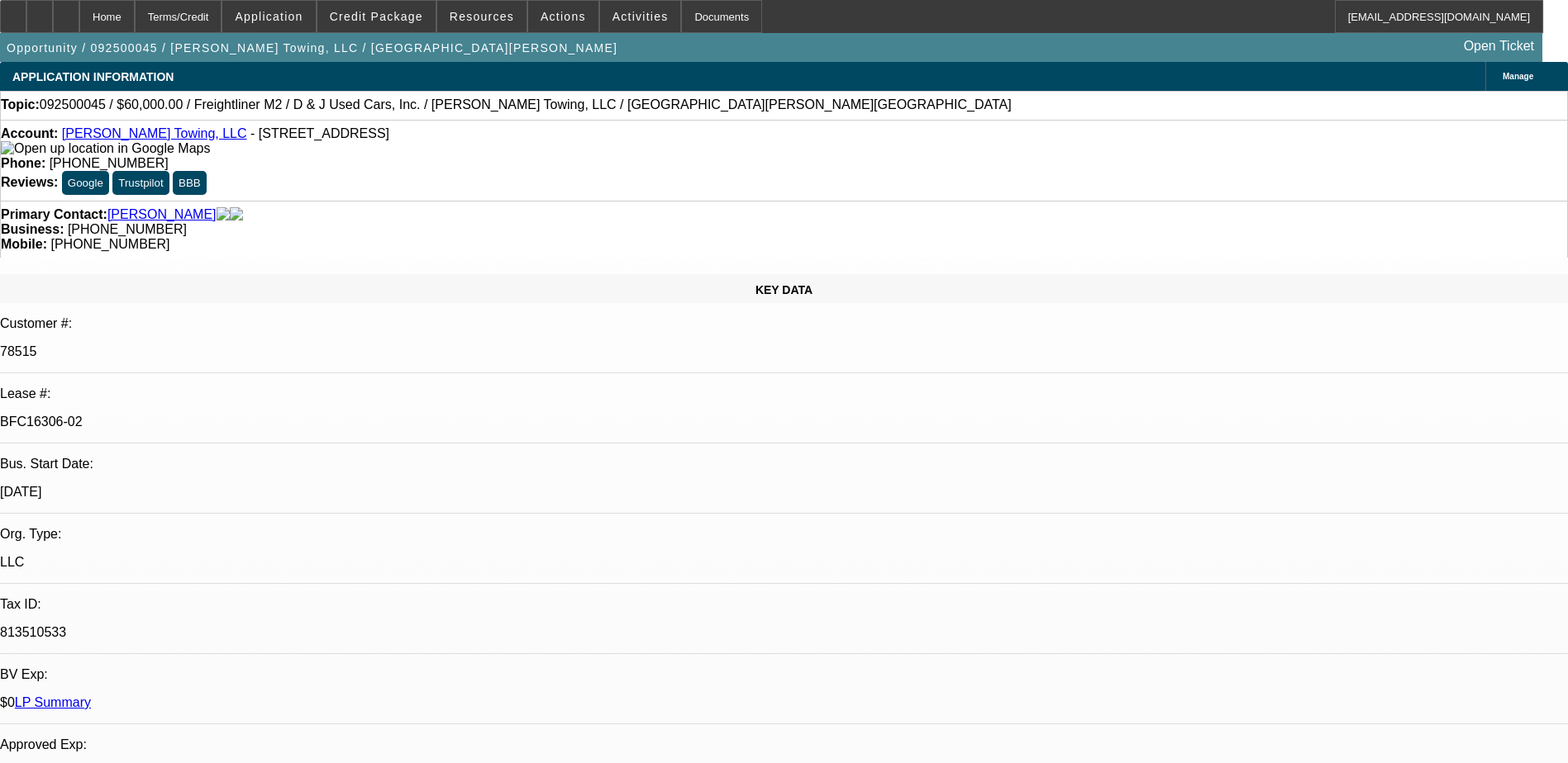
select select "0"
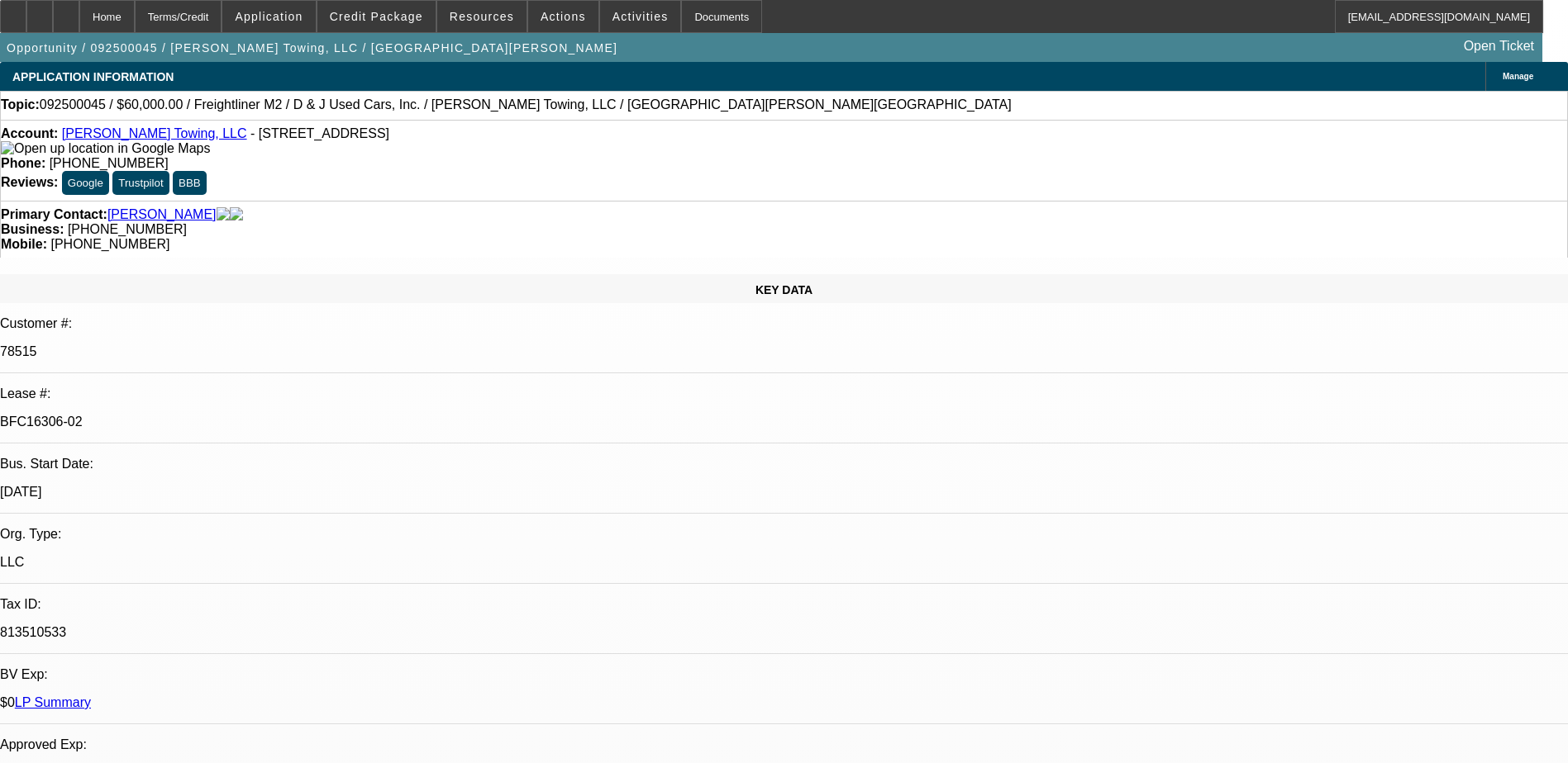
select select "0"
select select "1"
select select "3"
select select "6"
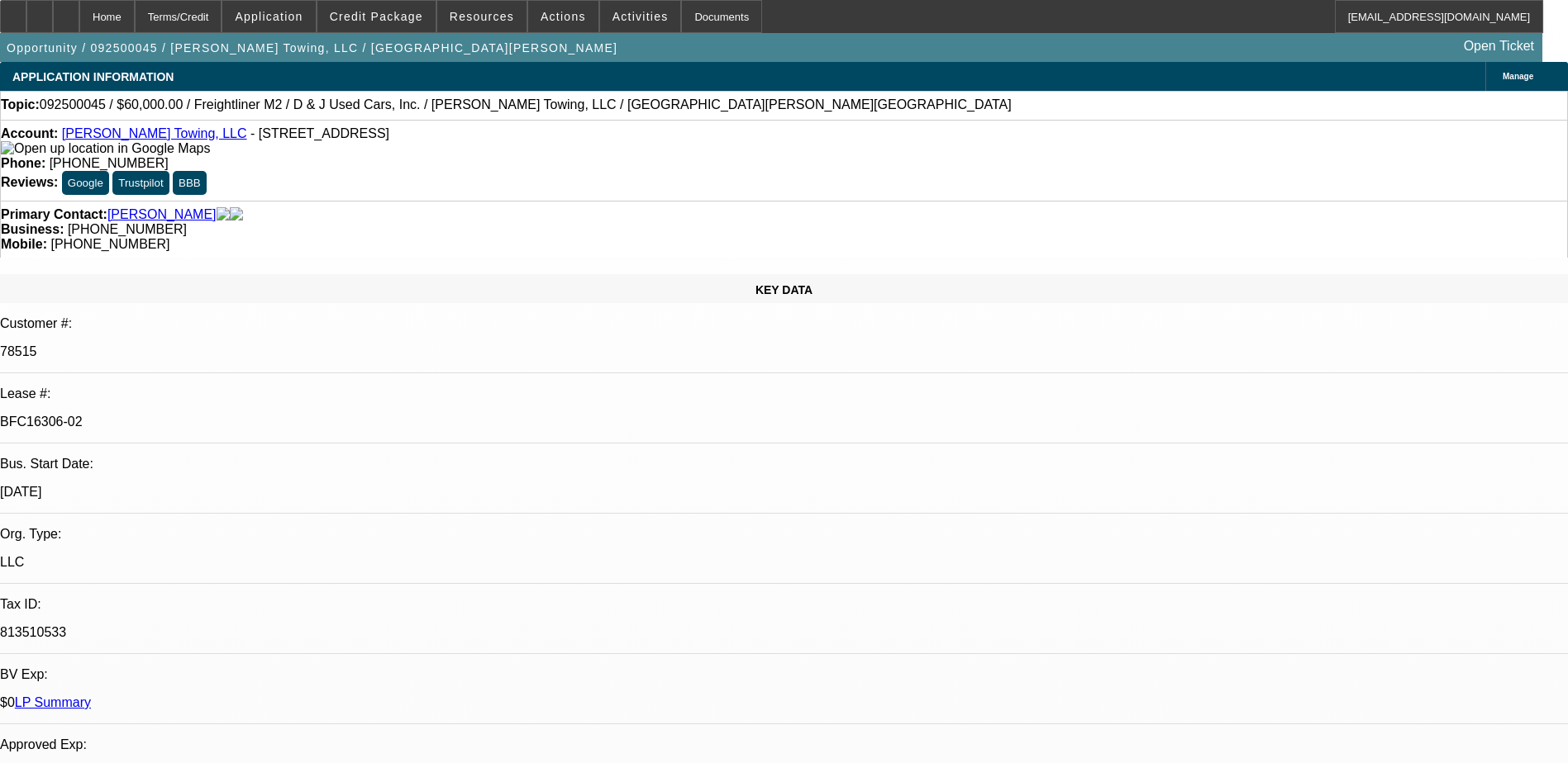
select select "1"
select select "3"
select select "6"
select select "1"
select select "3"
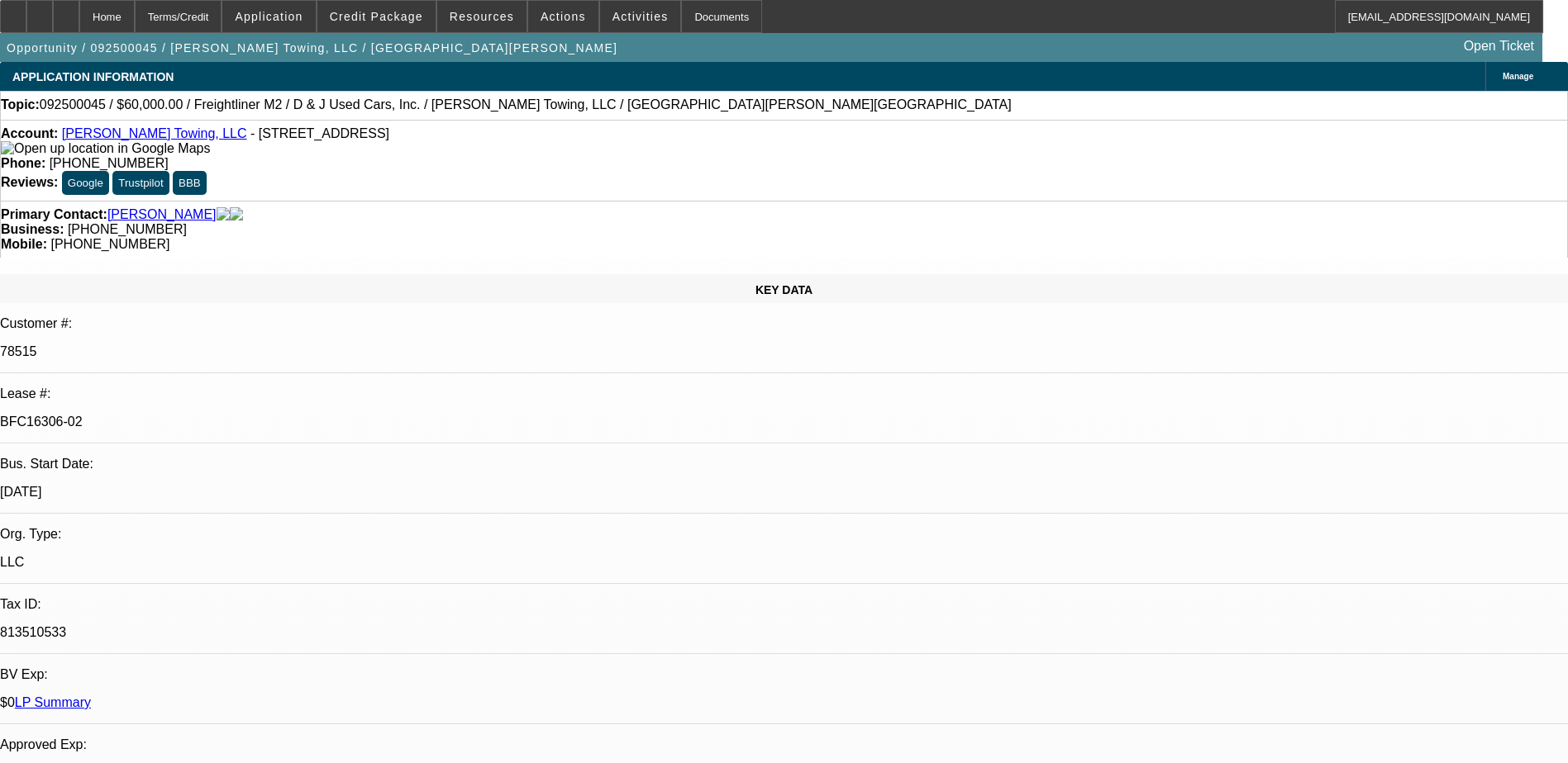
select select "6"
select select "1"
select select "3"
select select "6"
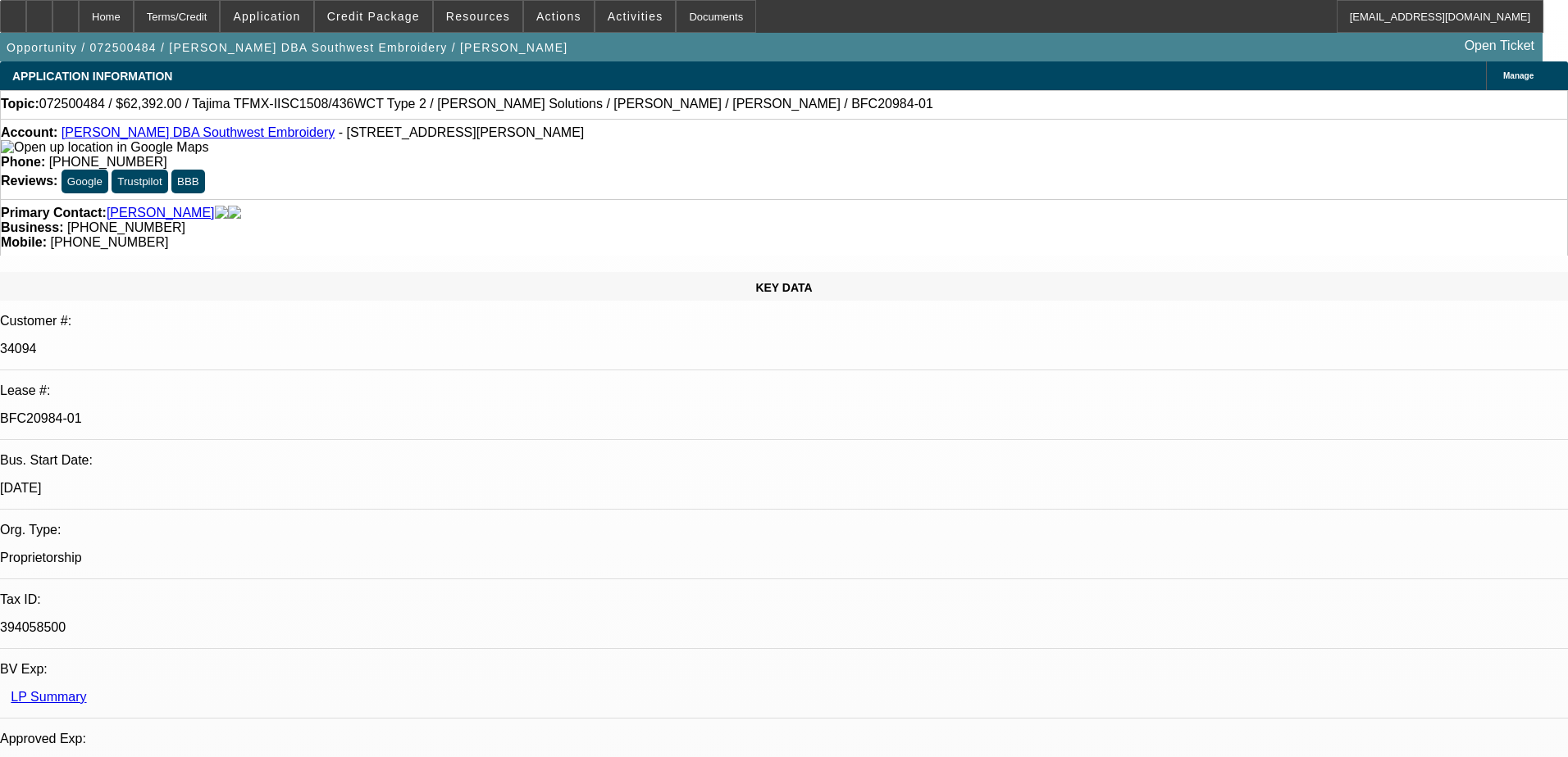
select select "0.2"
select select "2"
select select "0.1"
select select "4"
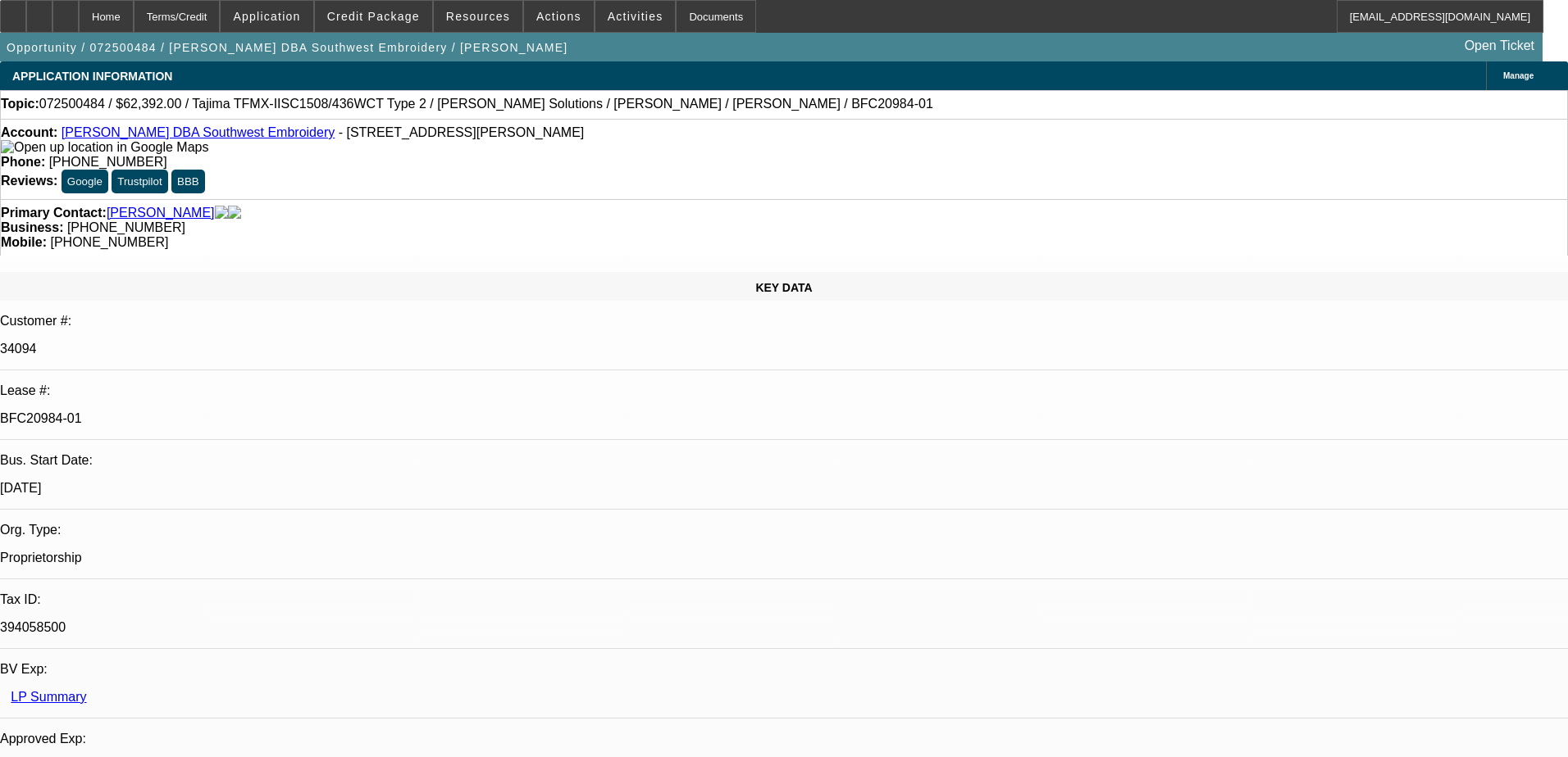
select select "0.2"
select select "2"
select select "0.1"
select select "4"
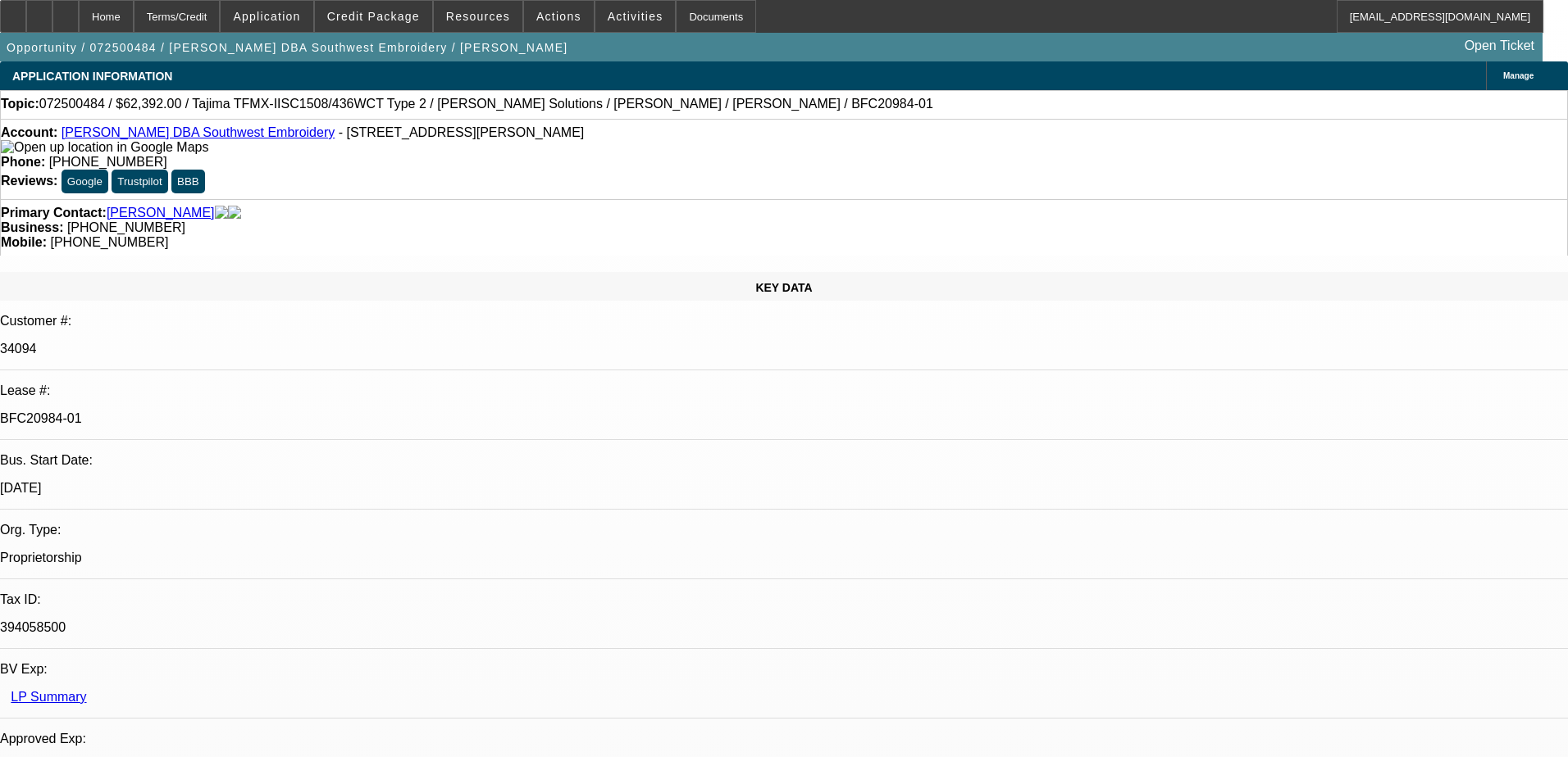
select select "0.15"
select select "2"
select select "0.1"
select select "4"
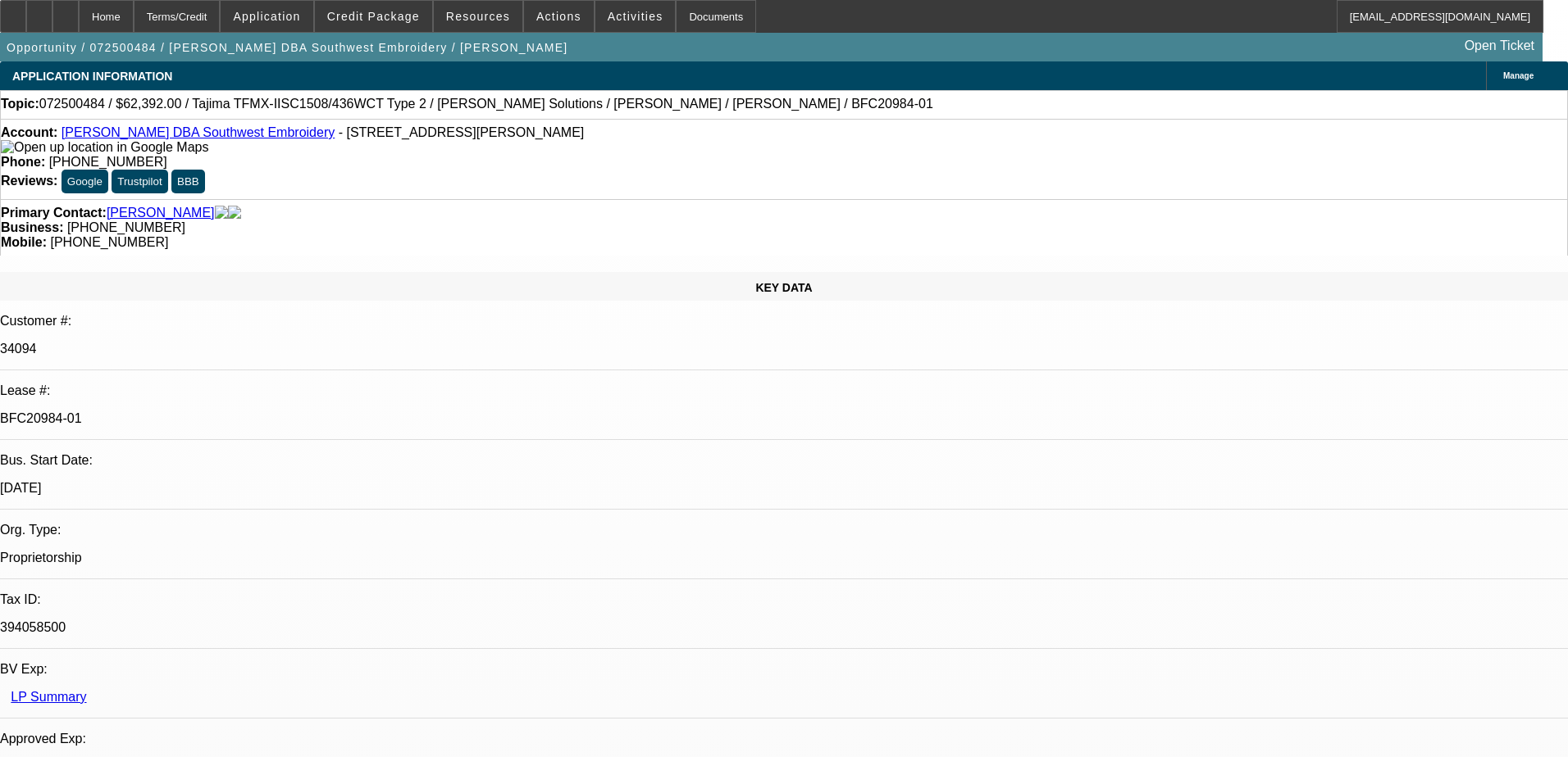
select select "0.15"
select select "2"
select select "0.1"
select select "4"
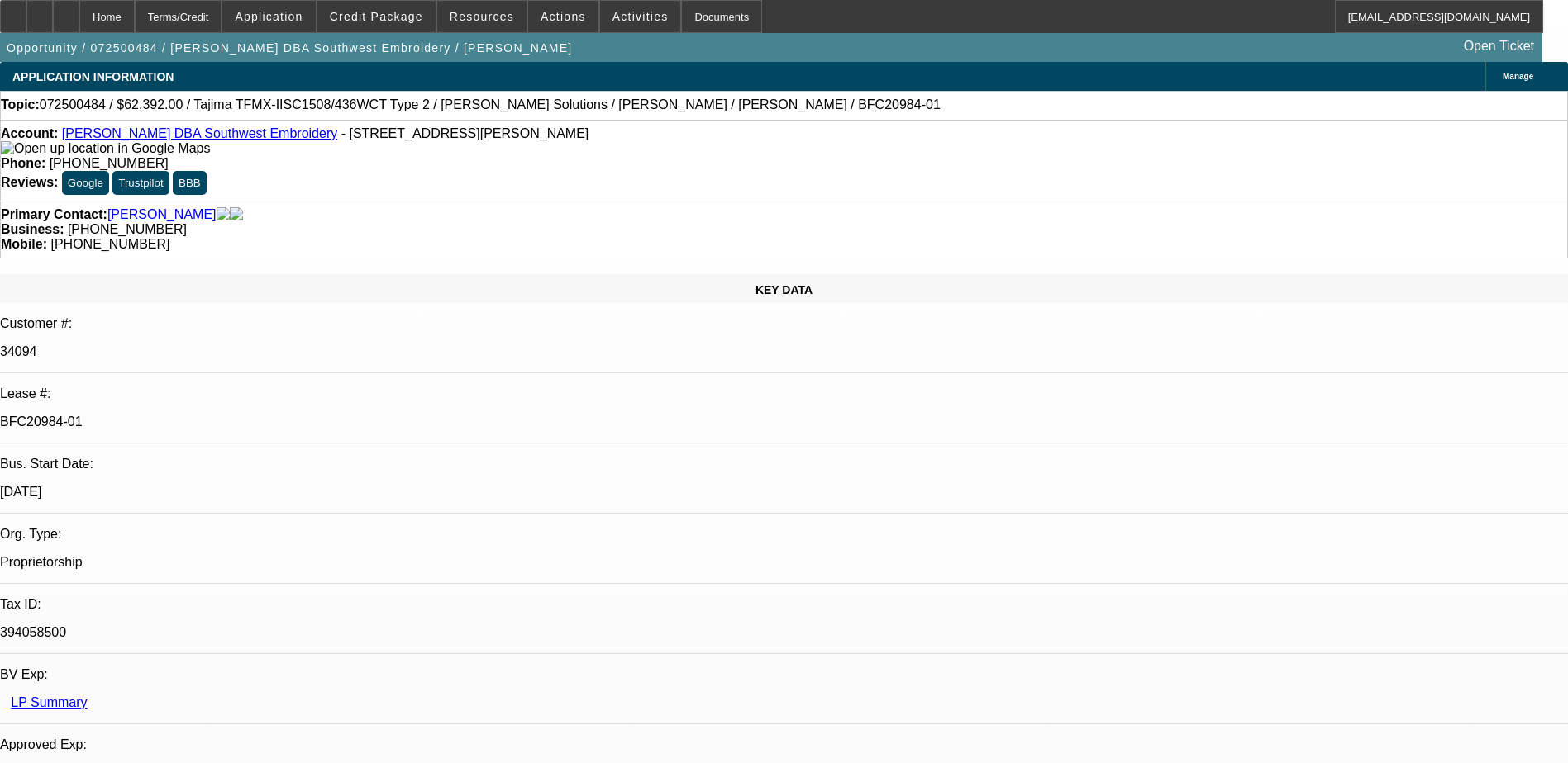
click at [210, 135] on link "Johnny Olvera DBA Southwest Embroidery" at bounding box center [199, 134] width 275 height 14
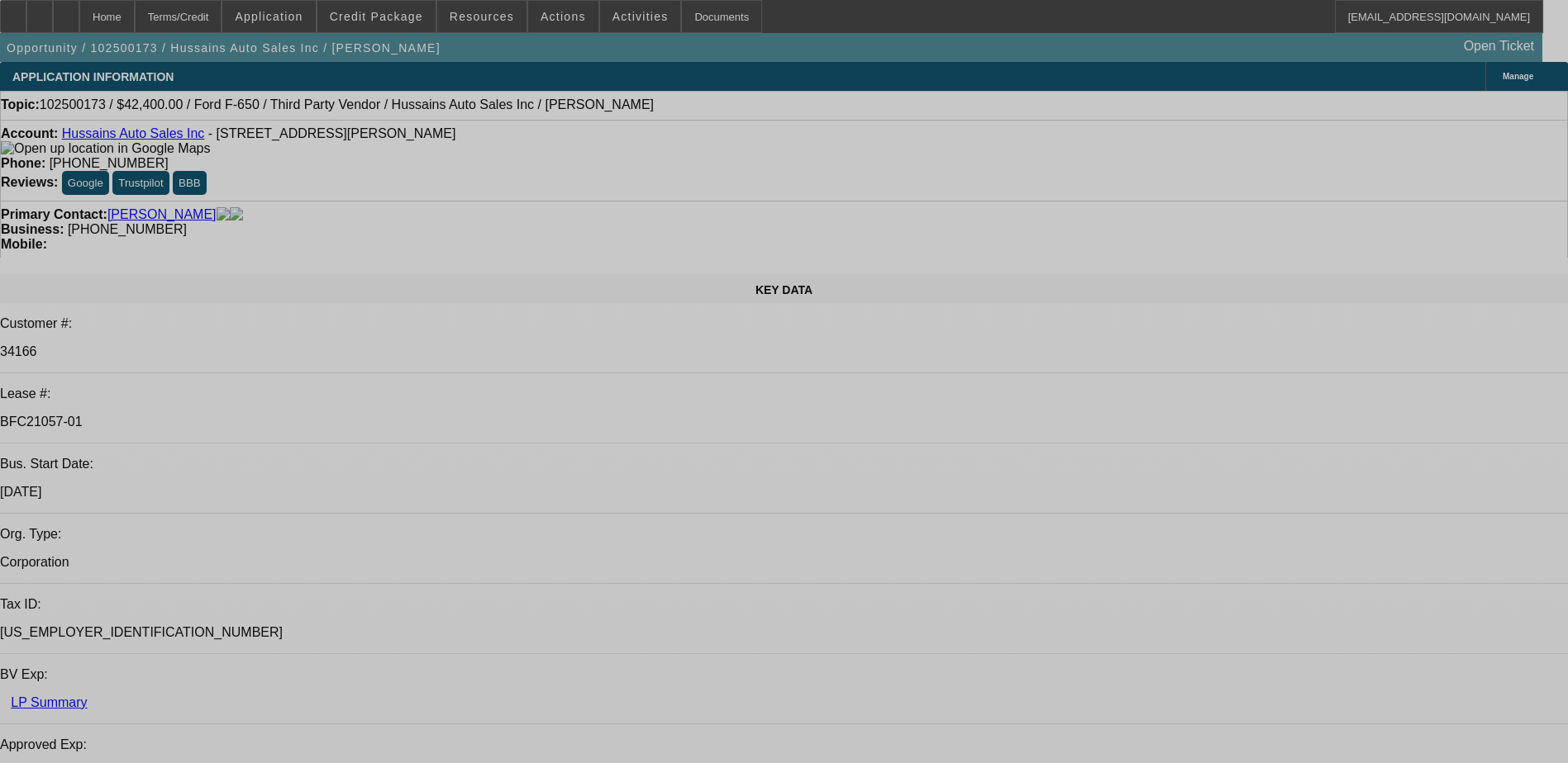
select select "0"
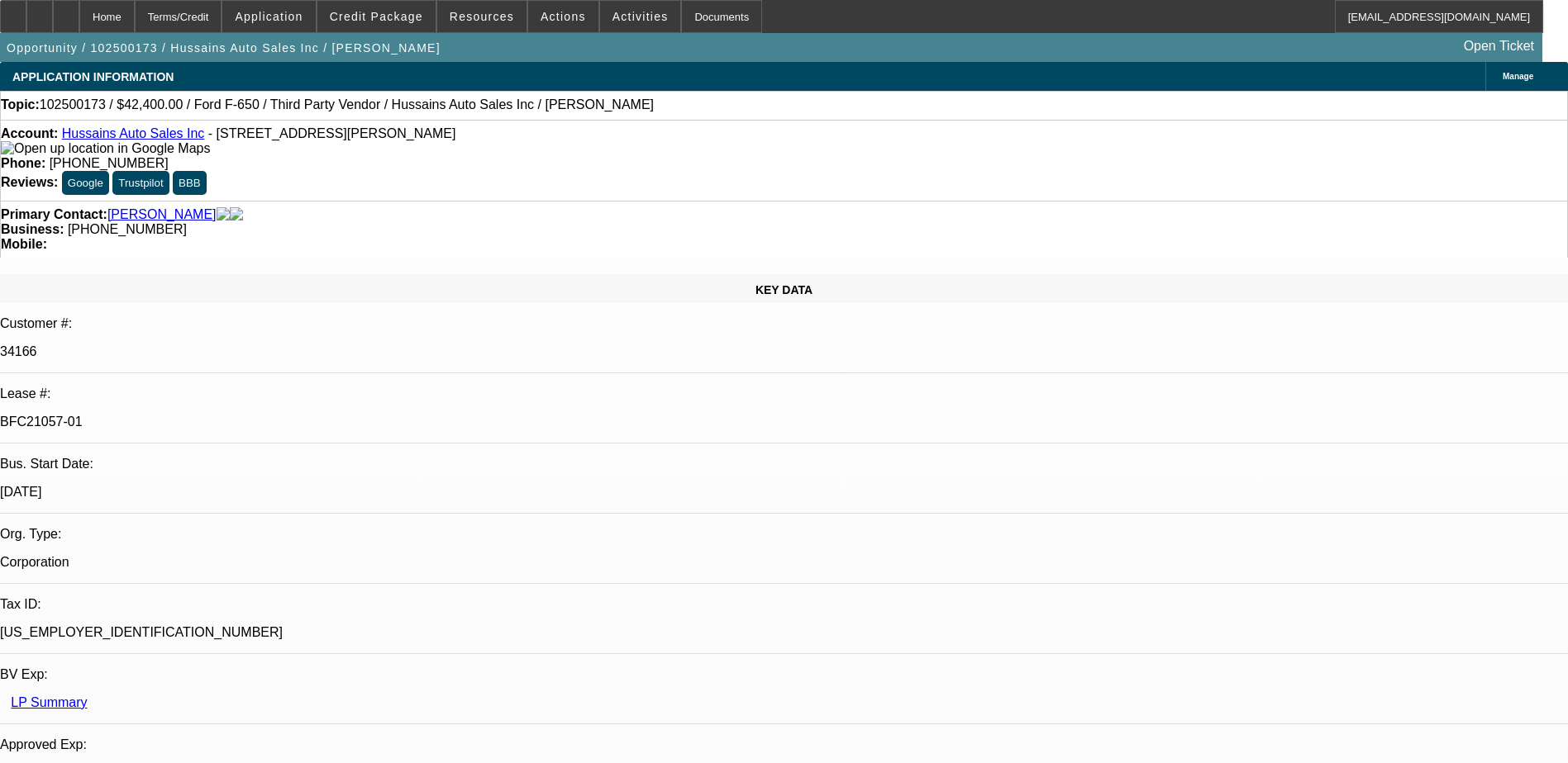
select select "0"
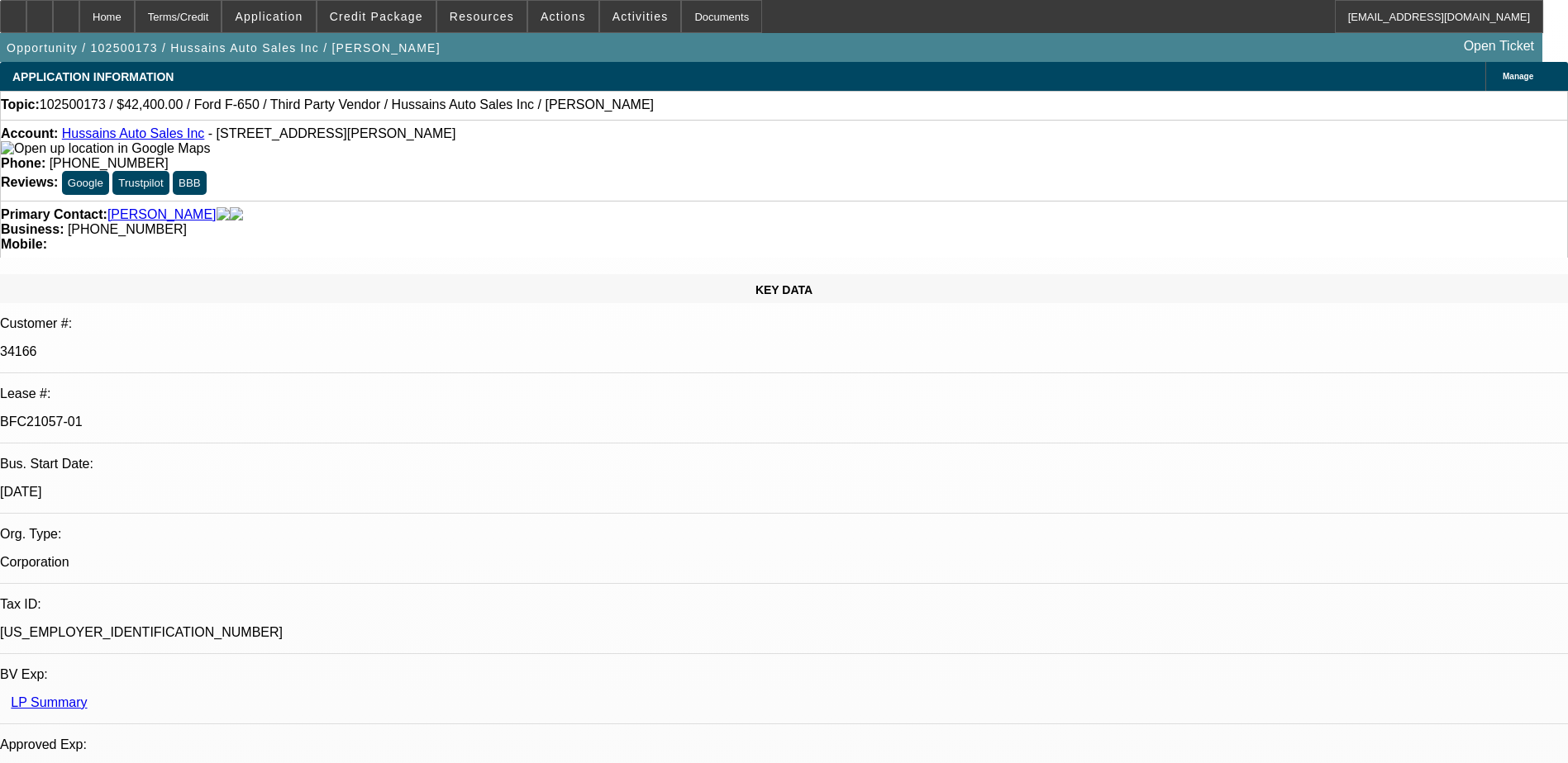
select select "0"
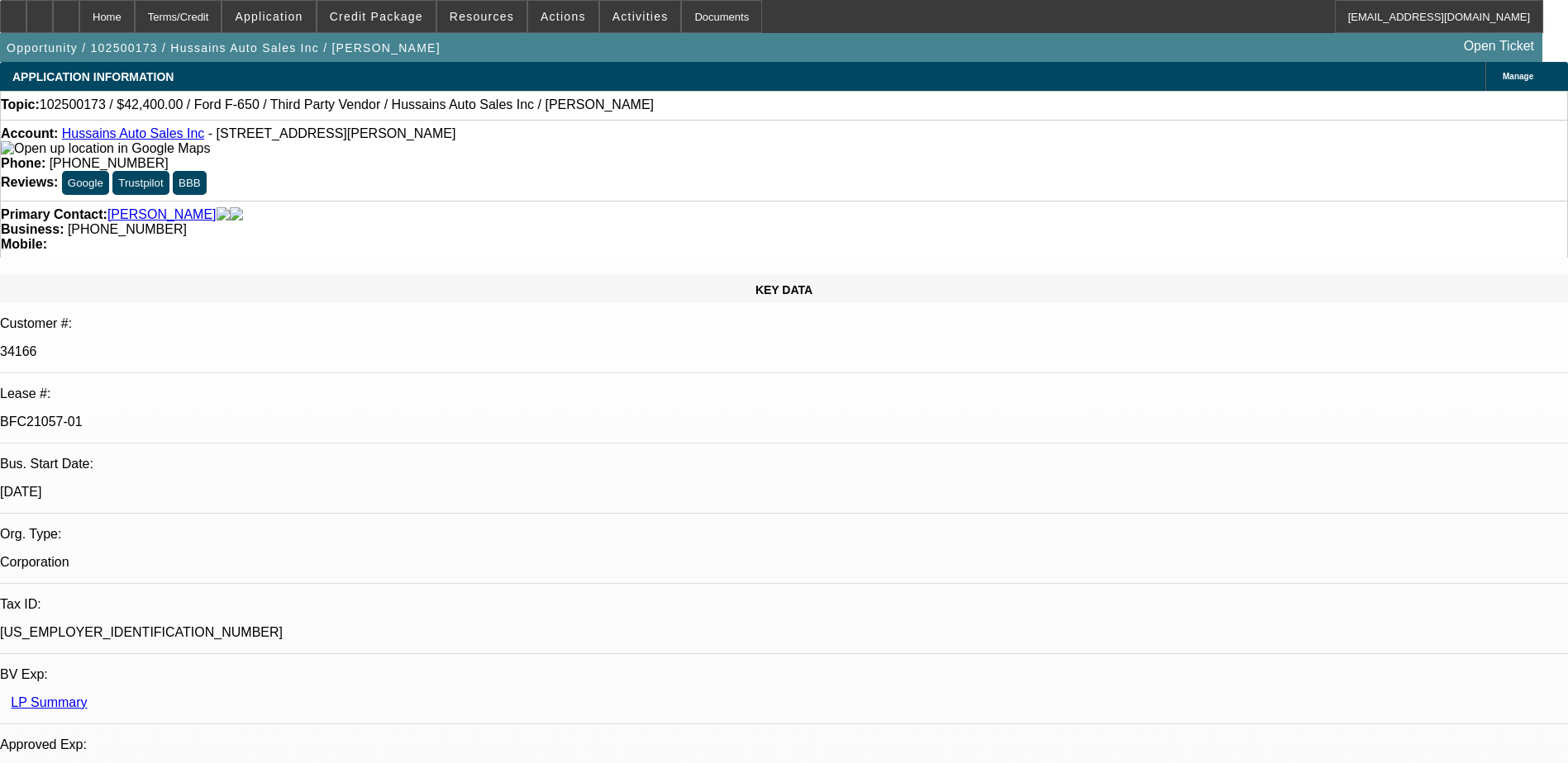
select select "0"
select select "1"
select select "6"
select select "1"
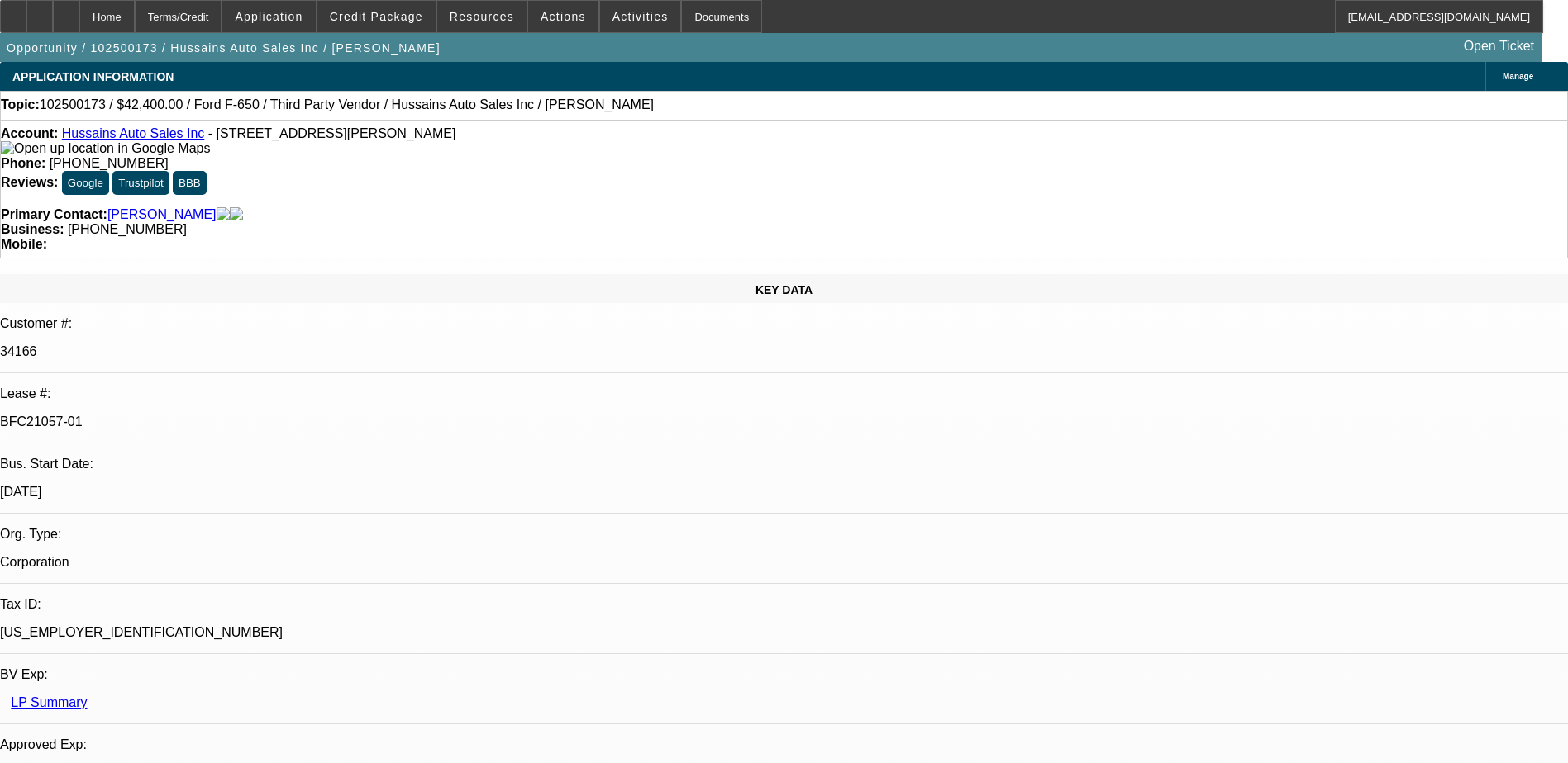
select select "1"
select select "6"
select select "1"
select select "6"
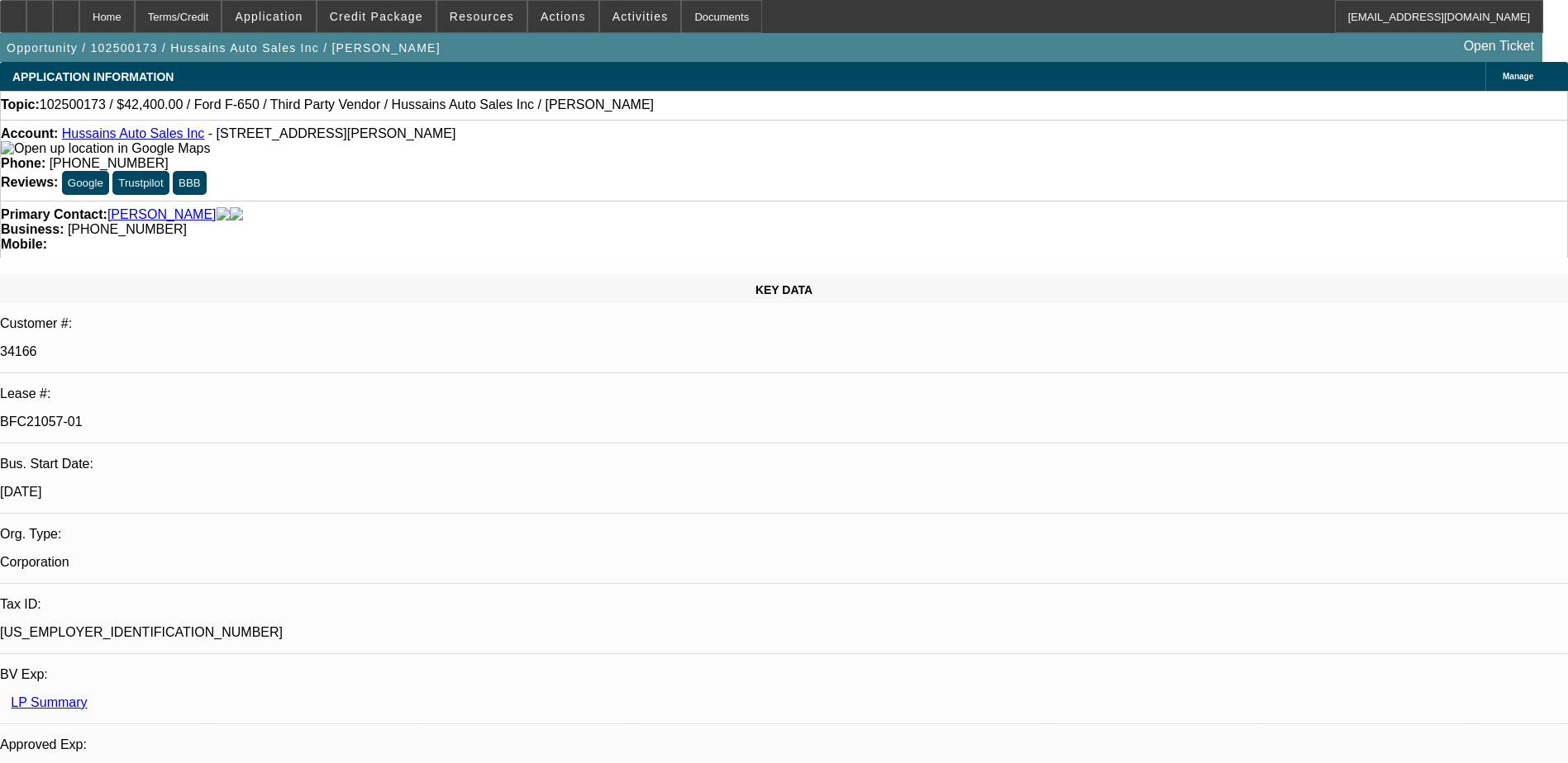
select select "1"
select select "6"
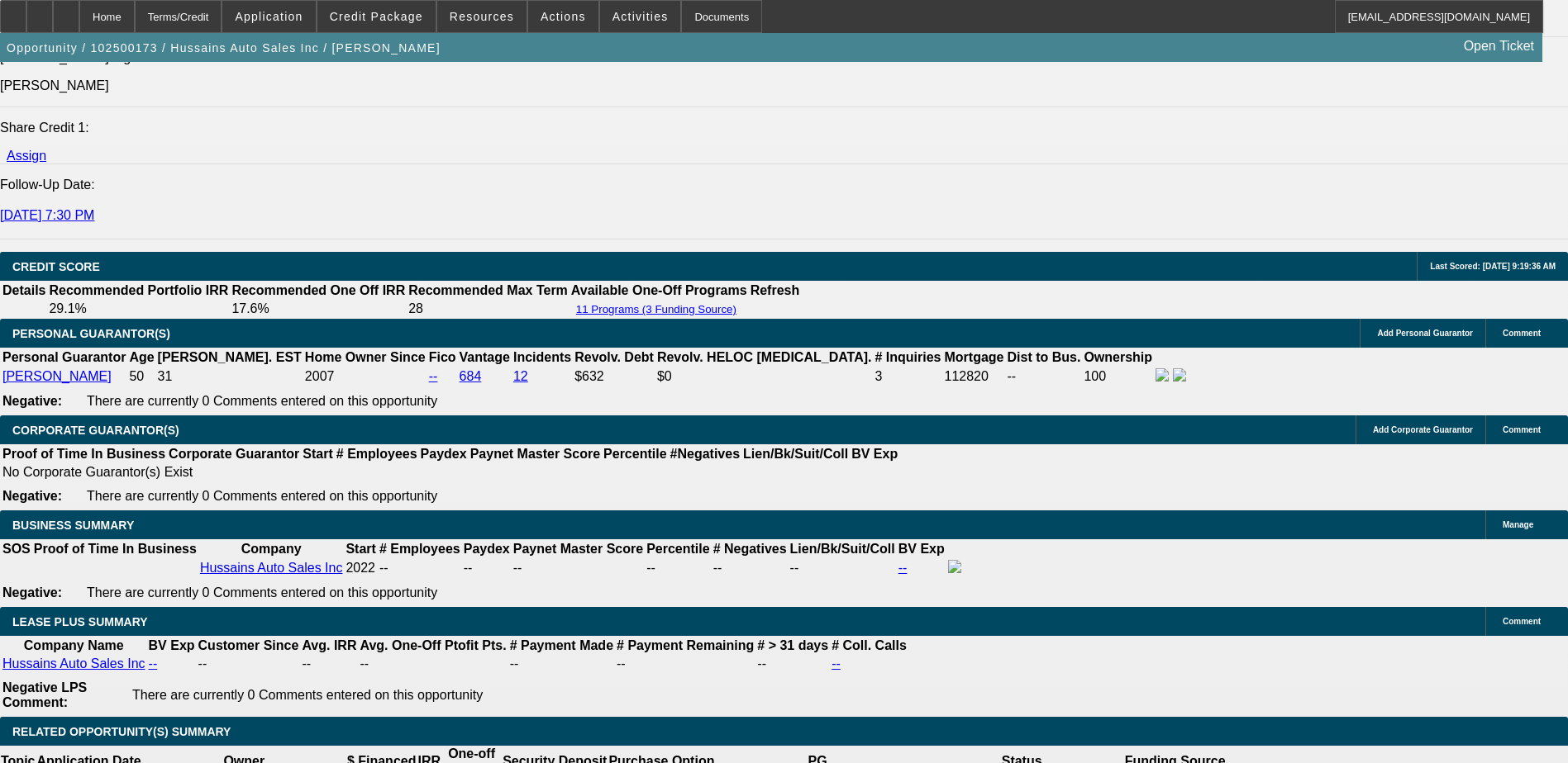
scroll to position [2478, 0]
